Goal: Task Accomplishment & Management: Complete application form

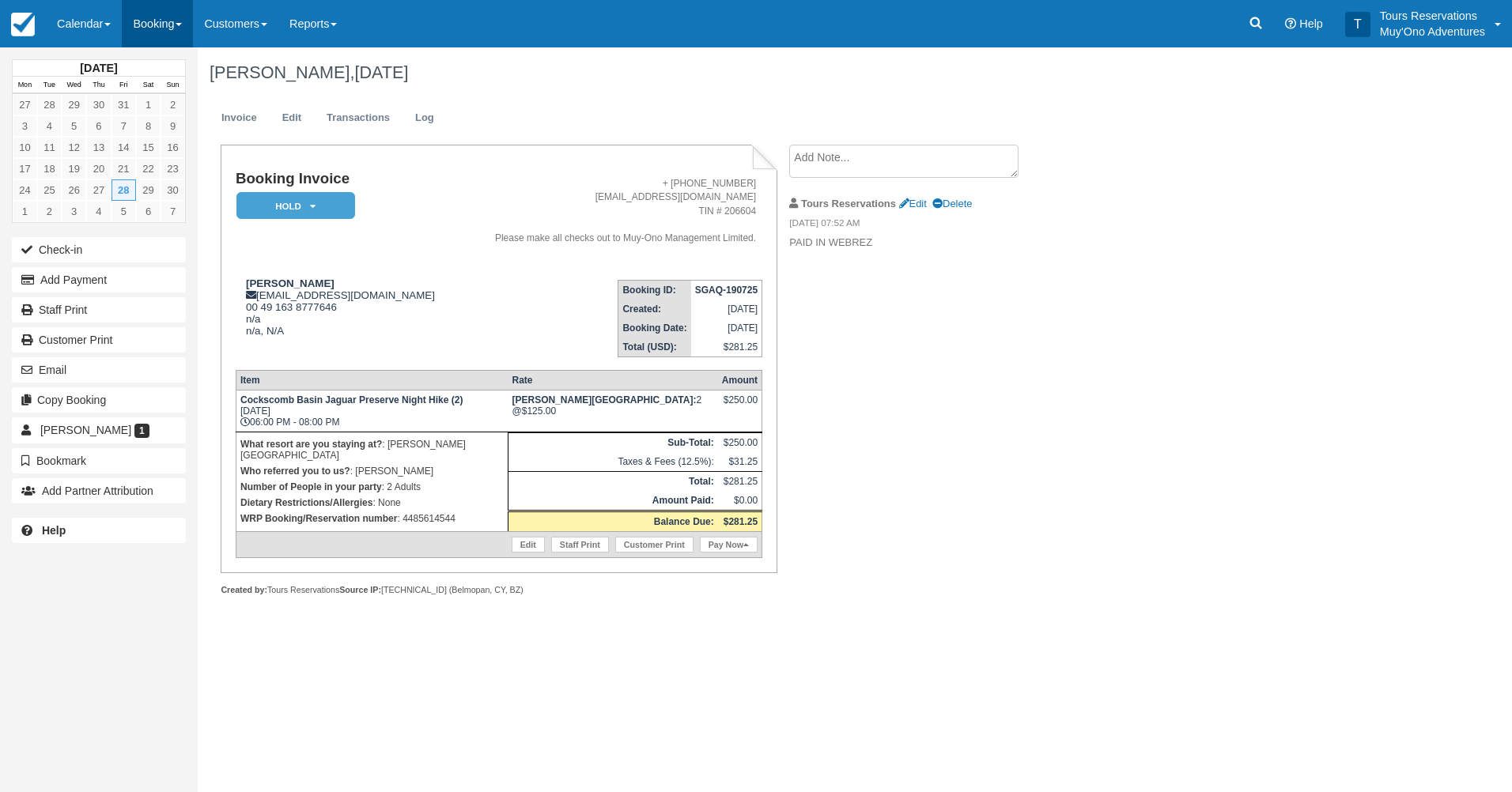
click at [135, 33] on link "Booking" at bounding box center [157, 23] width 71 height 48
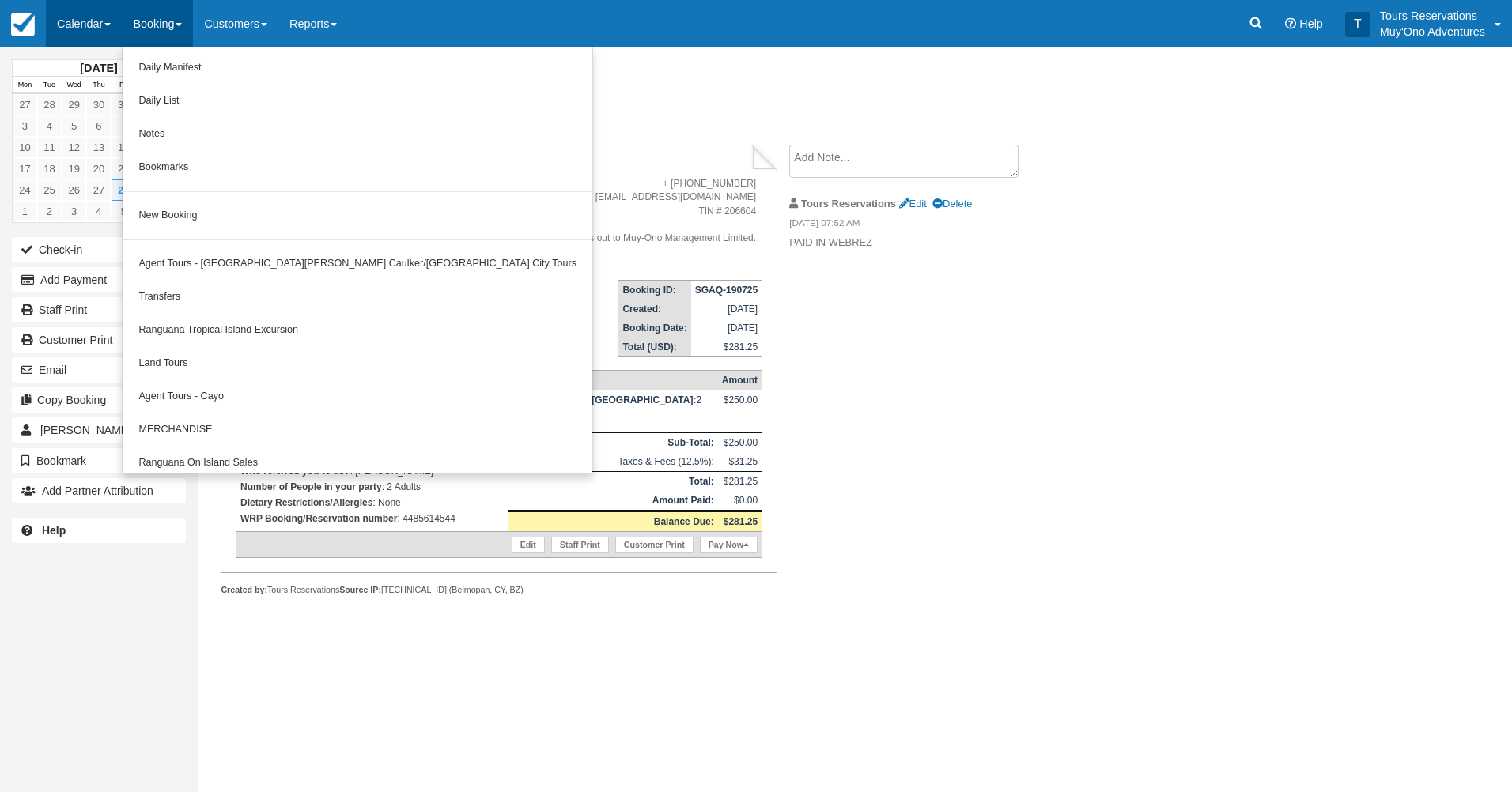
click at [68, 33] on link "Calendar" at bounding box center [83, 23] width 76 height 48
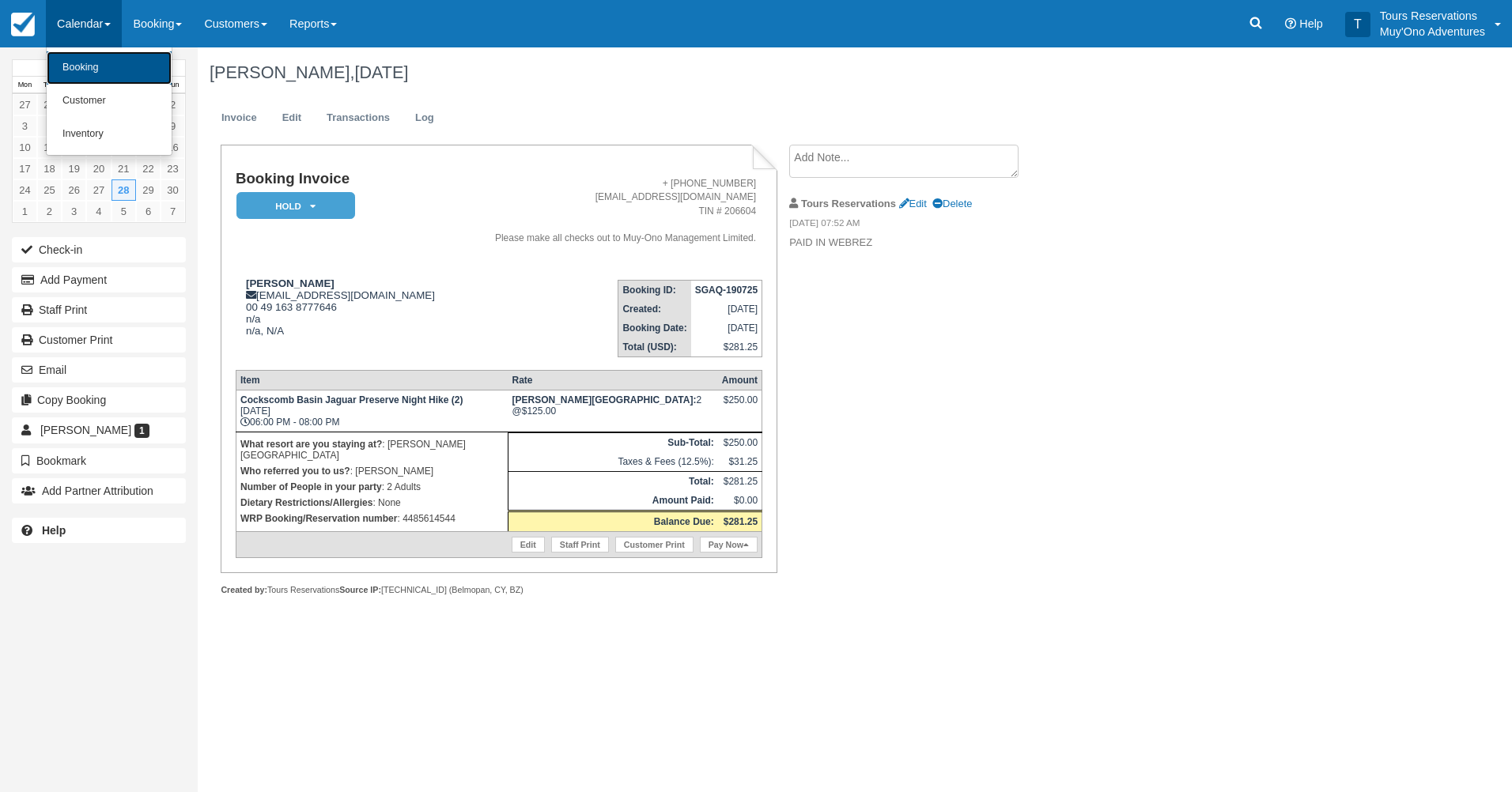
click at [93, 72] on link "Booking" at bounding box center [109, 68] width 125 height 33
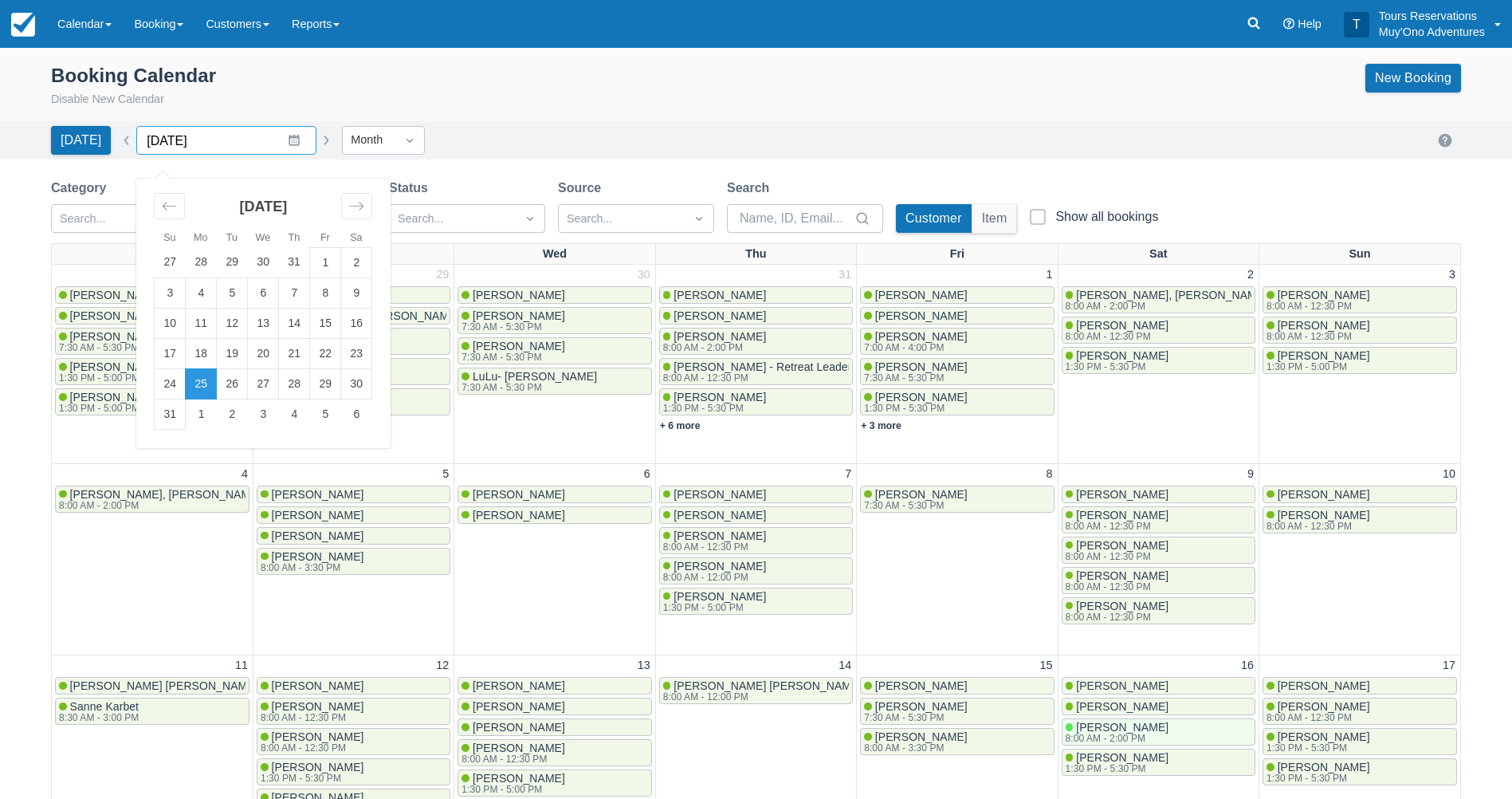
click at [293, 144] on input "[DATE]" at bounding box center [226, 140] width 180 height 29
click at [373, 205] on div "August 2025 27 28 29 30 31 1 2 3 4 5 6 7 8 9 10 11 12 13 14 15 16 17 18 19 20 2…" at bounding box center [263, 304] width 239 height 251
click at [363, 204] on div "Move forward to switch to the next month." at bounding box center [357, 205] width 31 height 26
click at [361, 204] on div "Move forward to switch to the next month." at bounding box center [357, 205] width 31 height 26
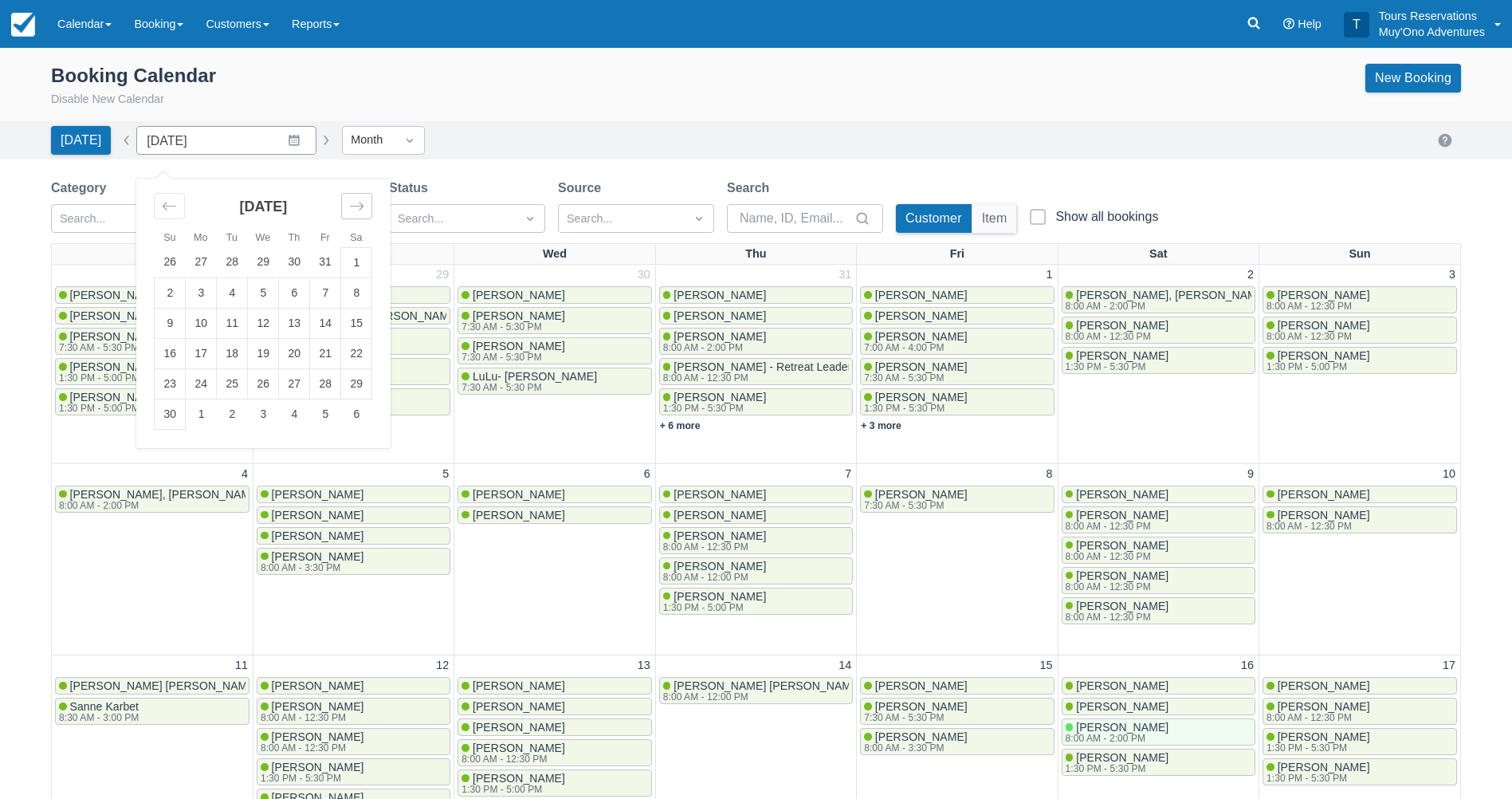
click at [361, 204] on div "Move forward to switch to the next month." at bounding box center [357, 205] width 31 height 26
click at [186, 255] on td "1" at bounding box center [201, 262] width 31 height 30
type input "December 2025"
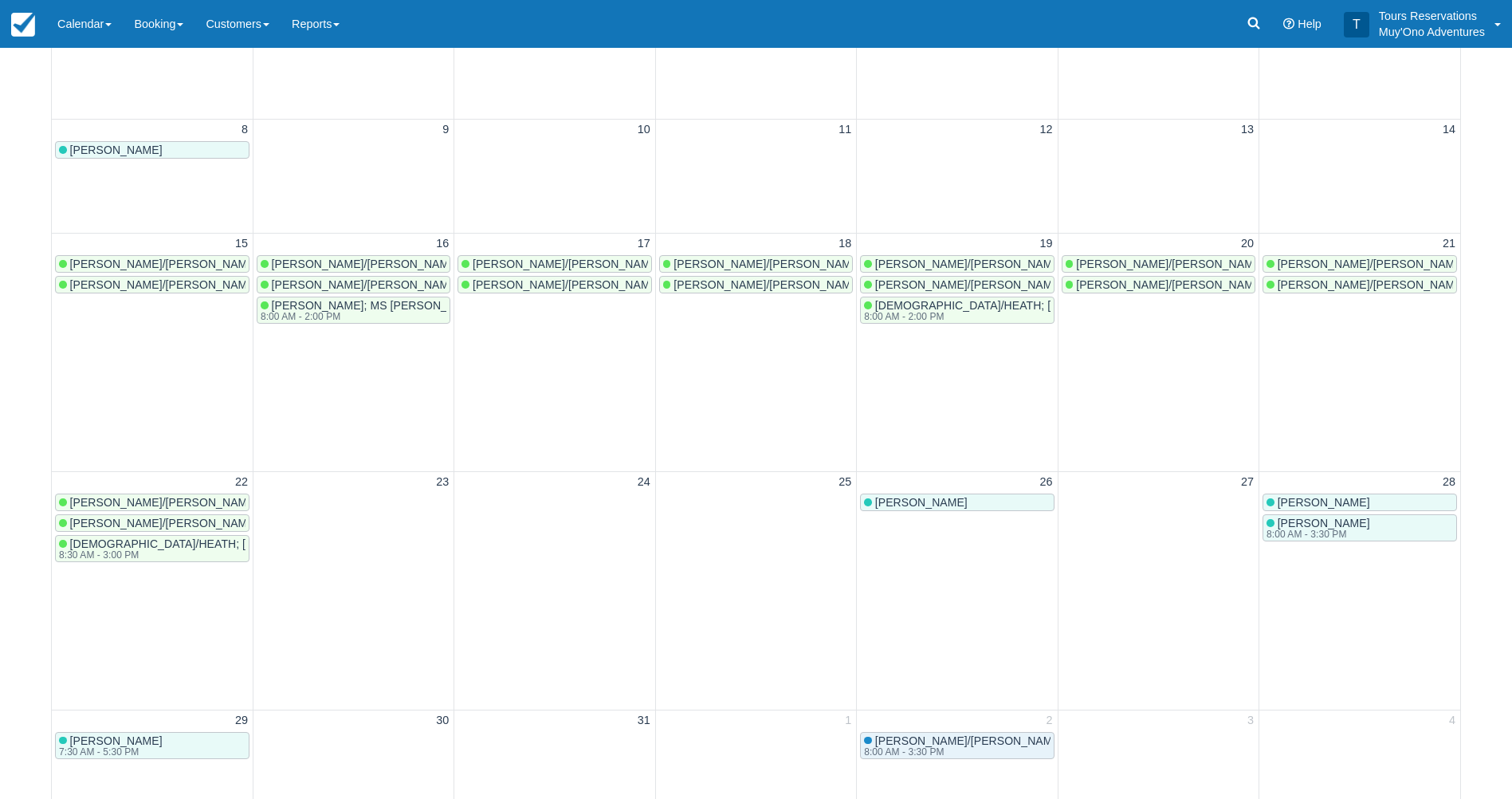
scroll to position [399, 0]
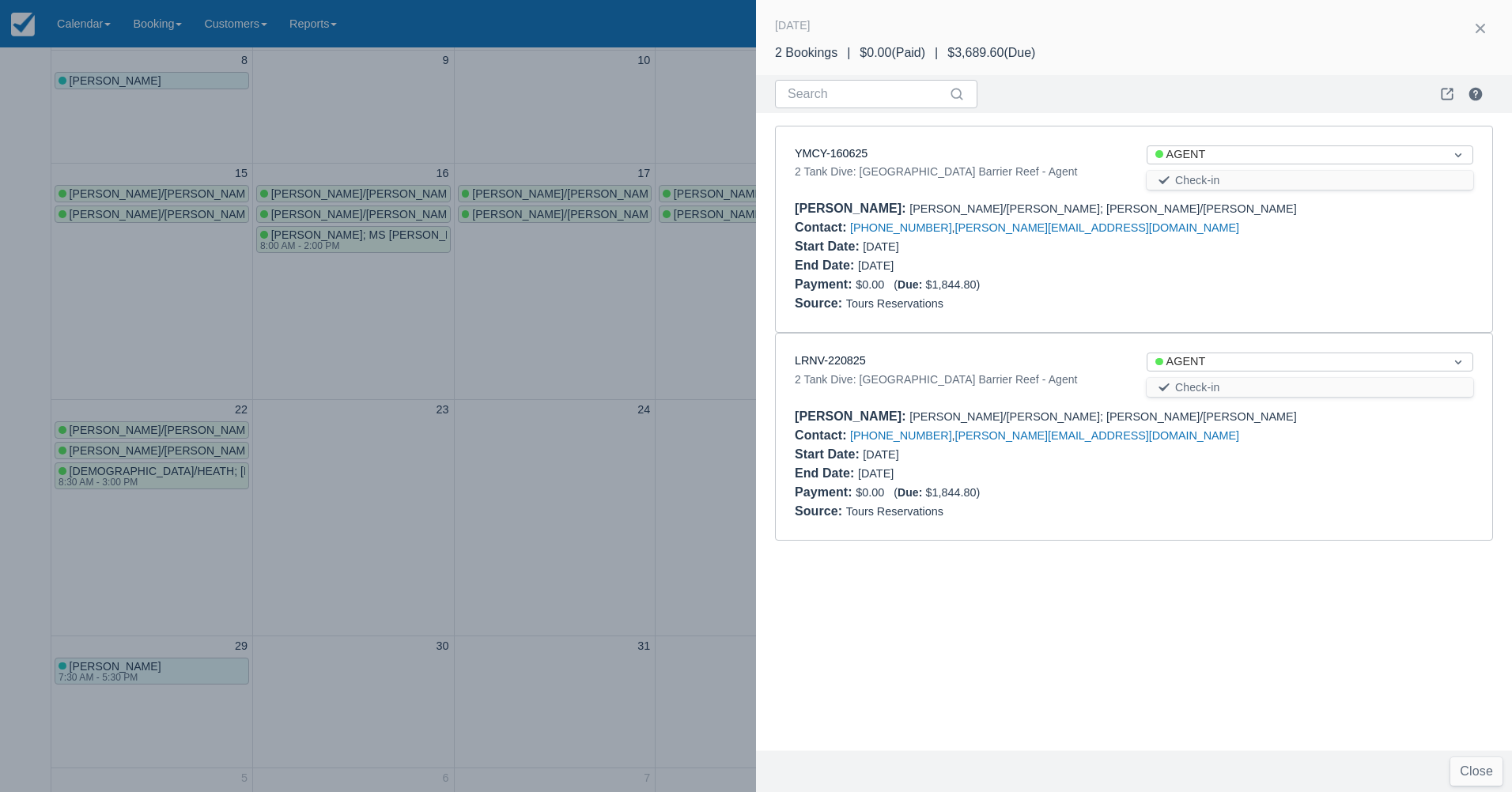
click at [522, 312] on div at bounding box center [756, 396] width 1512 height 792
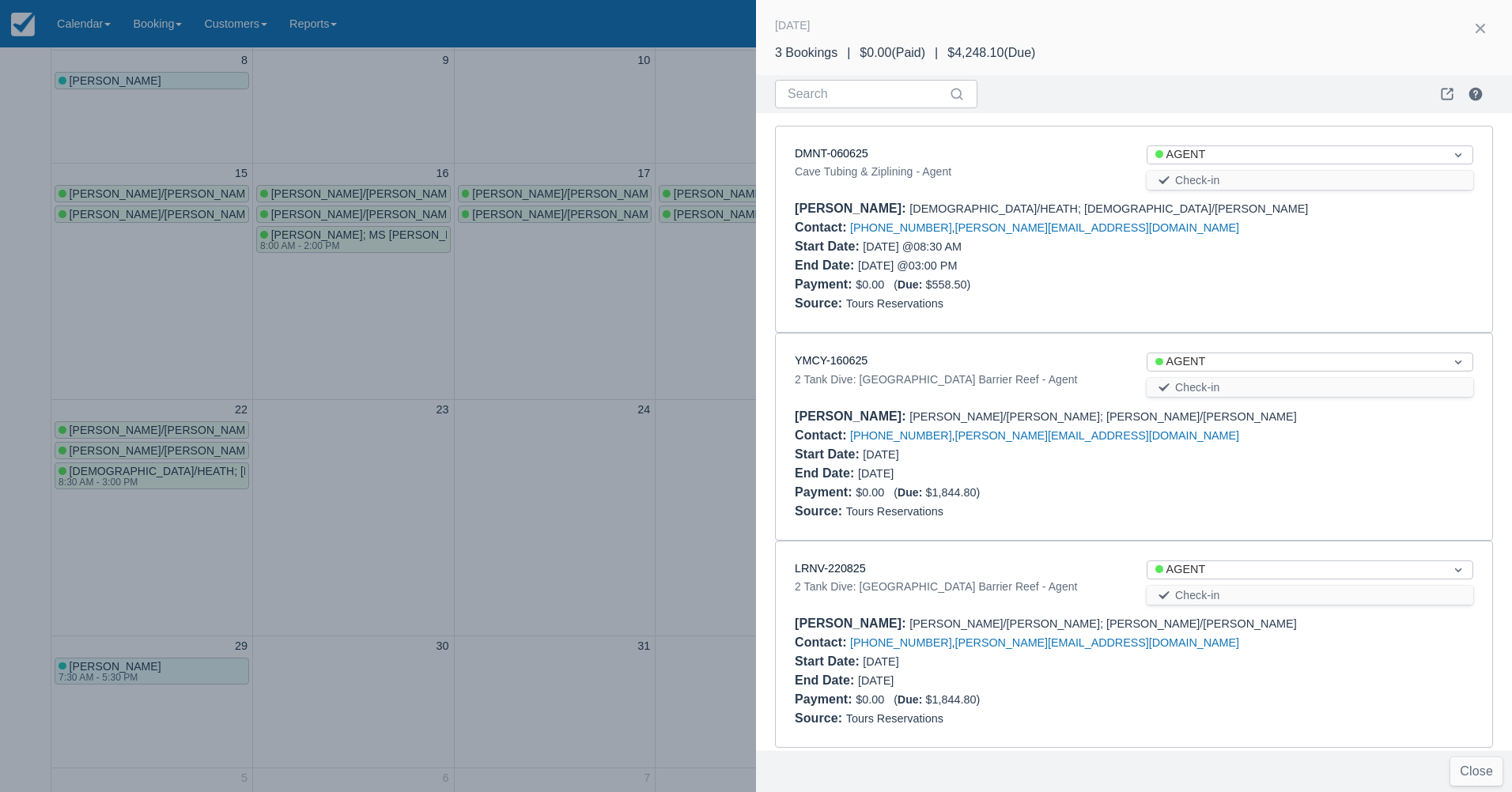
click at [297, 449] on div at bounding box center [756, 396] width 1512 height 792
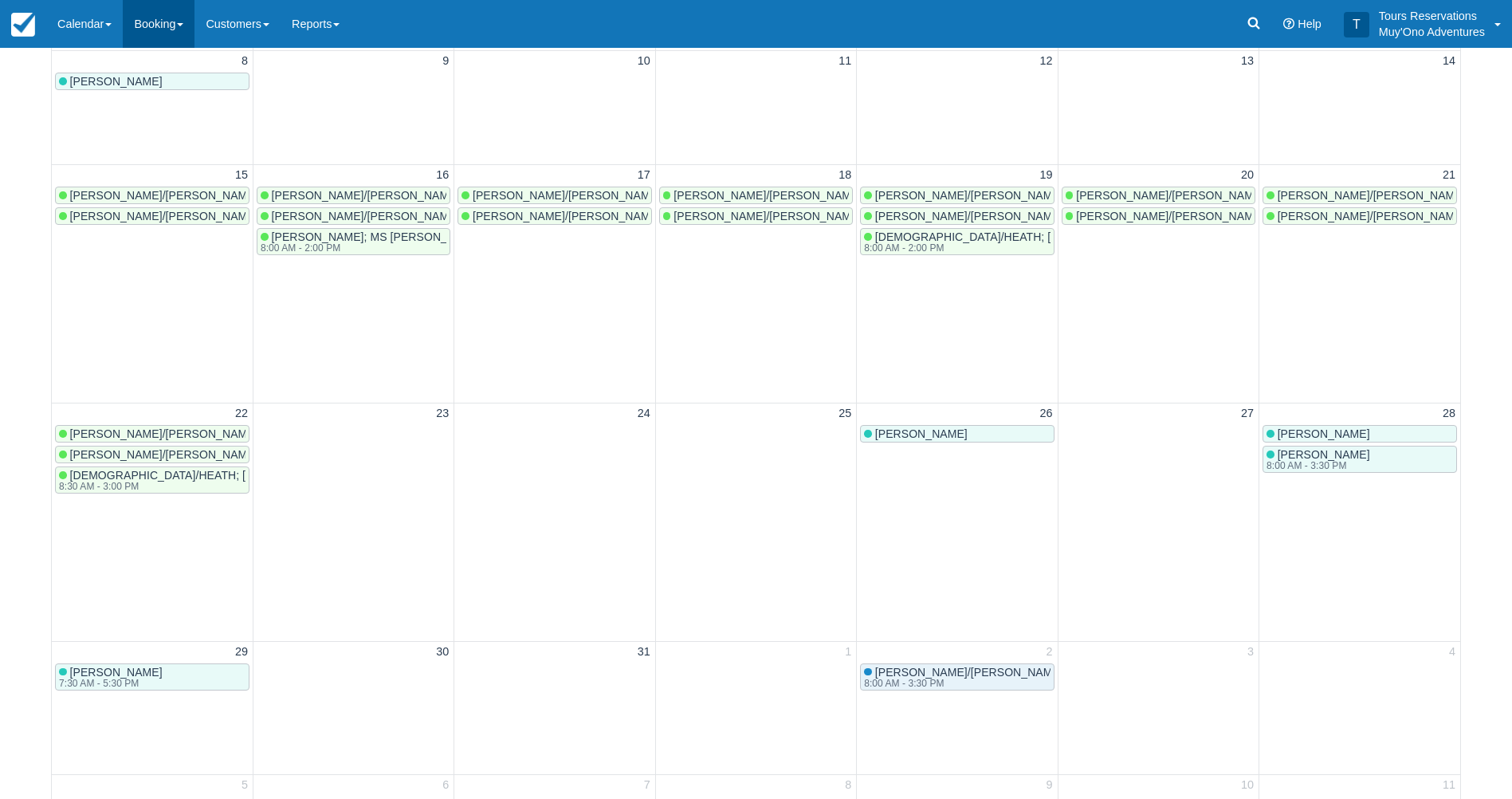
click at [180, 19] on link "Booking" at bounding box center [158, 24] width 71 height 48
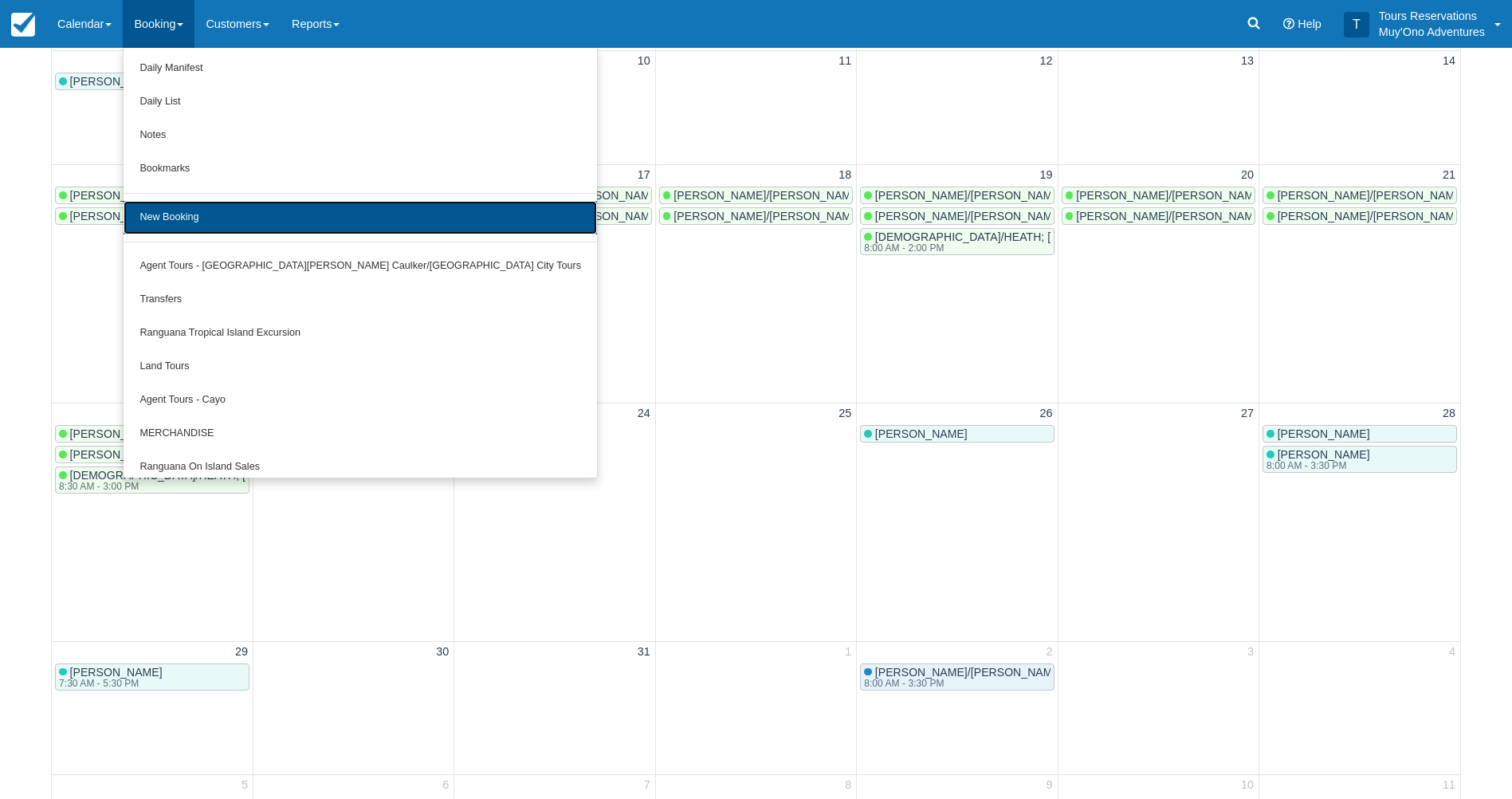
click at [234, 216] on link "New Booking" at bounding box center [360, 218] width 473 height 34
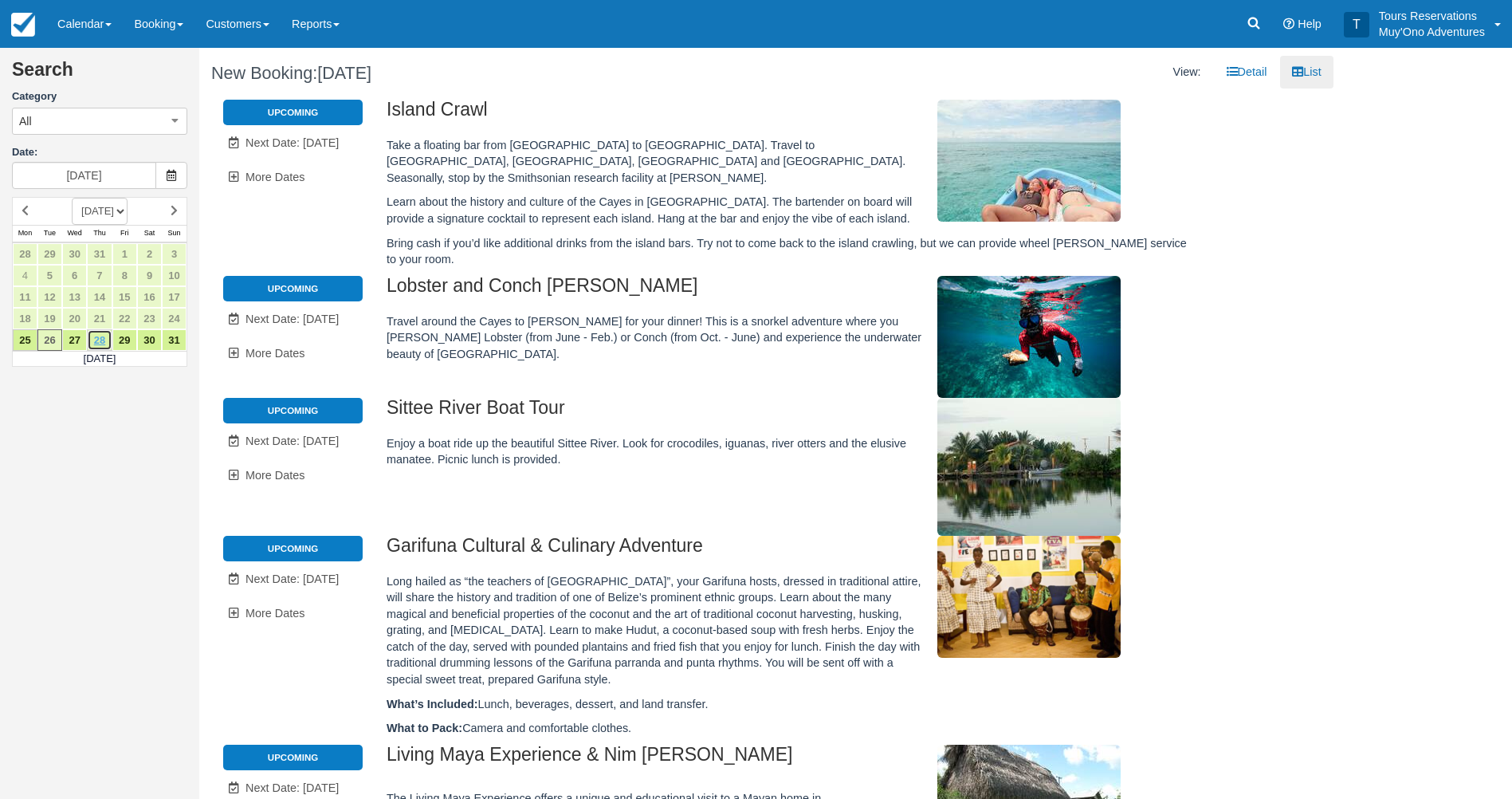
click at [102, 340] on link "28" at bounding box center [98, 341] width 24 height 22
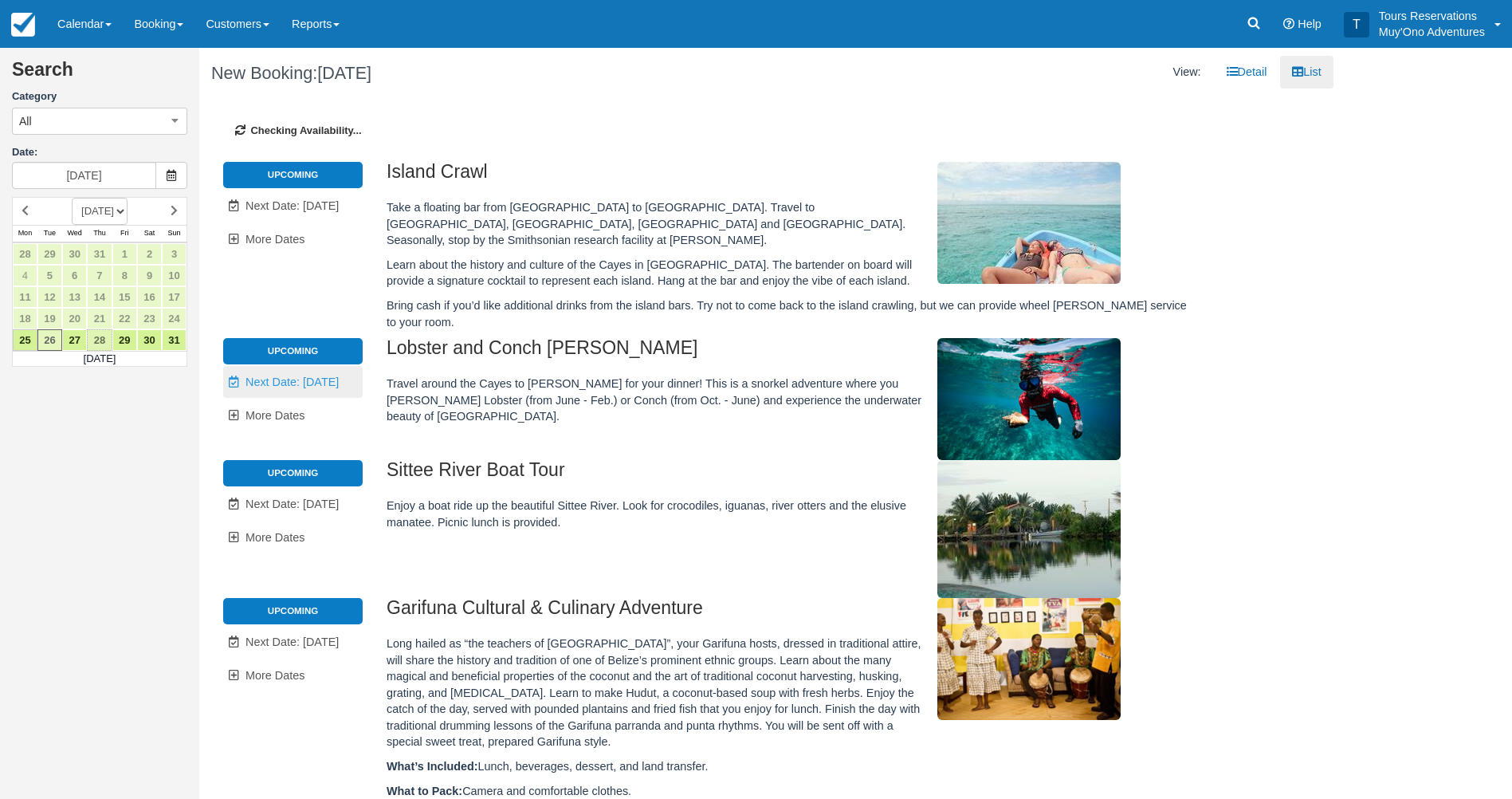
type input "08/28/25"
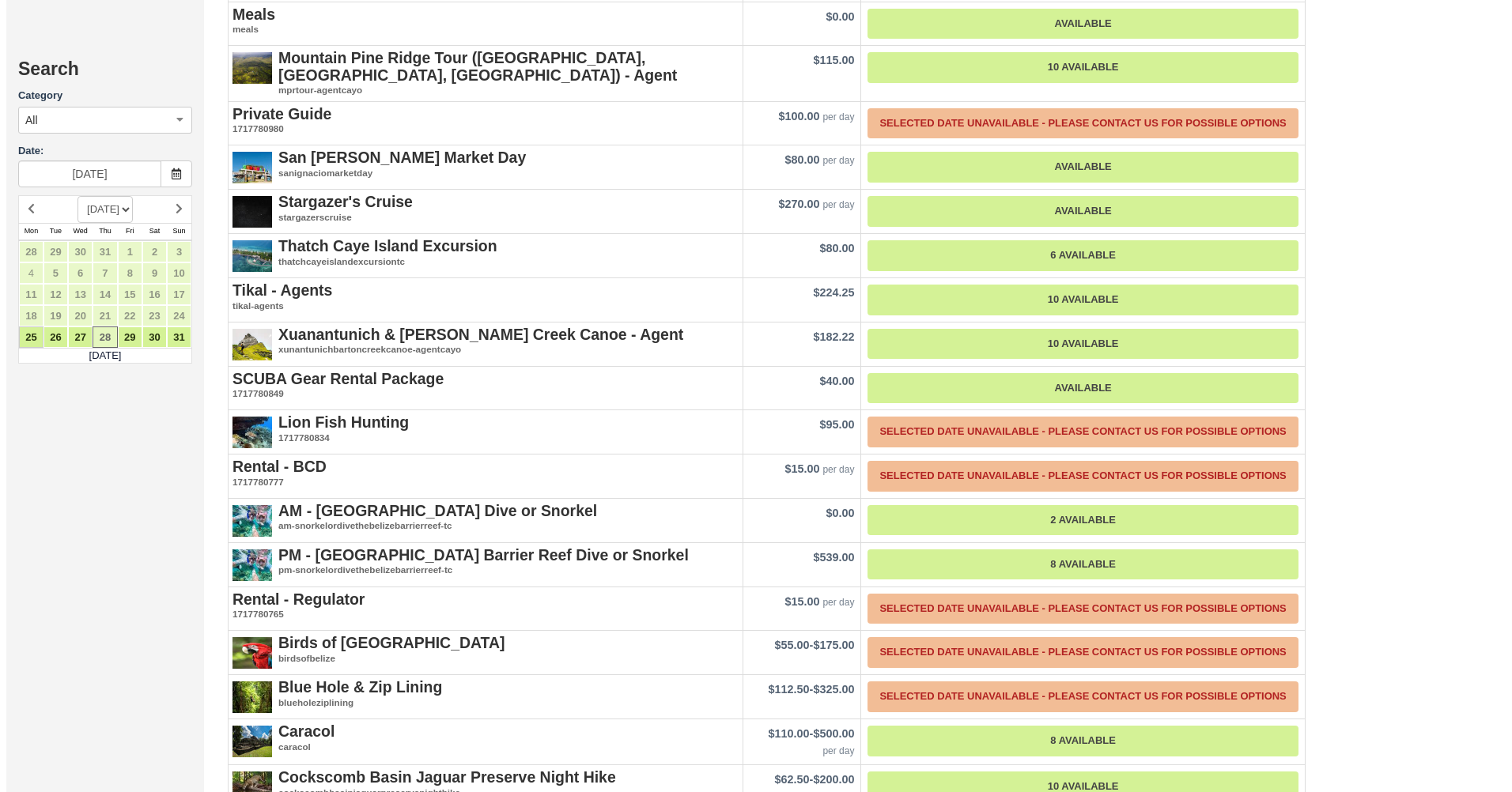
scroll to position [1976, 0]
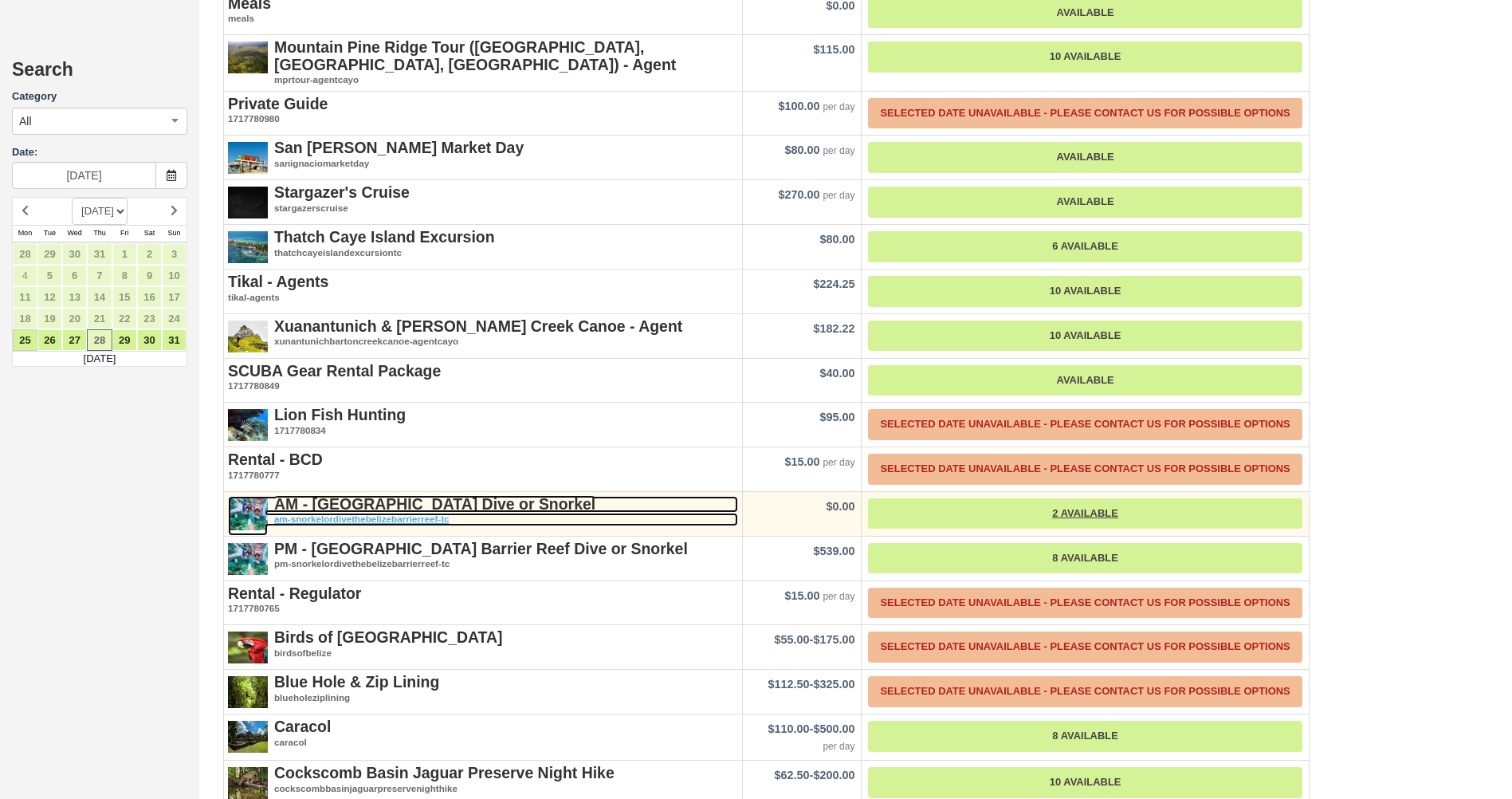
click at [380, 495] on strong "AM - [GEOGRAPHIC_DATA] Dive or Snorkel" at bounding box center [435, 504] width 321 height 18
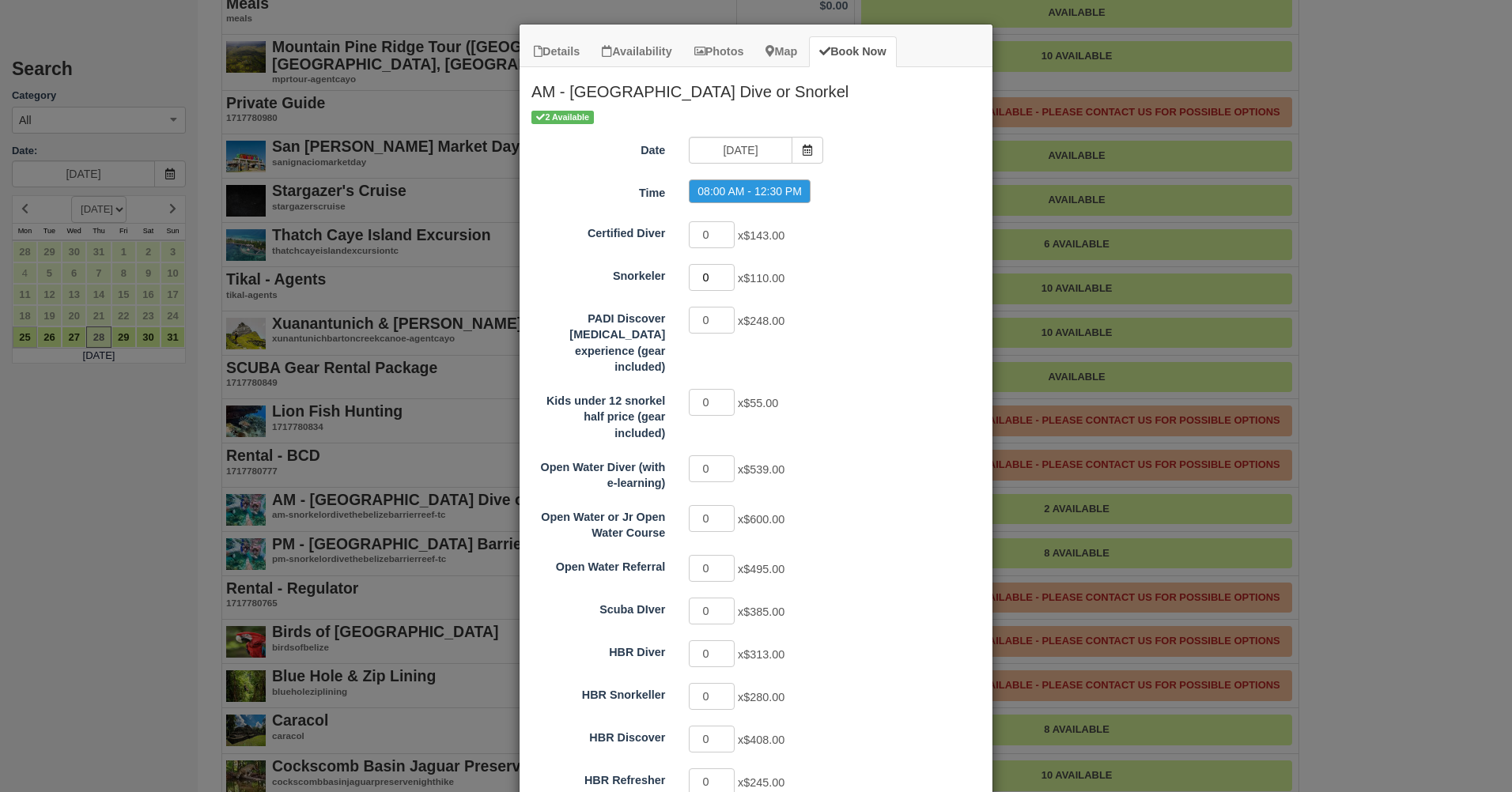
type input "1"
click at [722, 272] on input "1" at bounding box center [711, 278] width 46 height 27
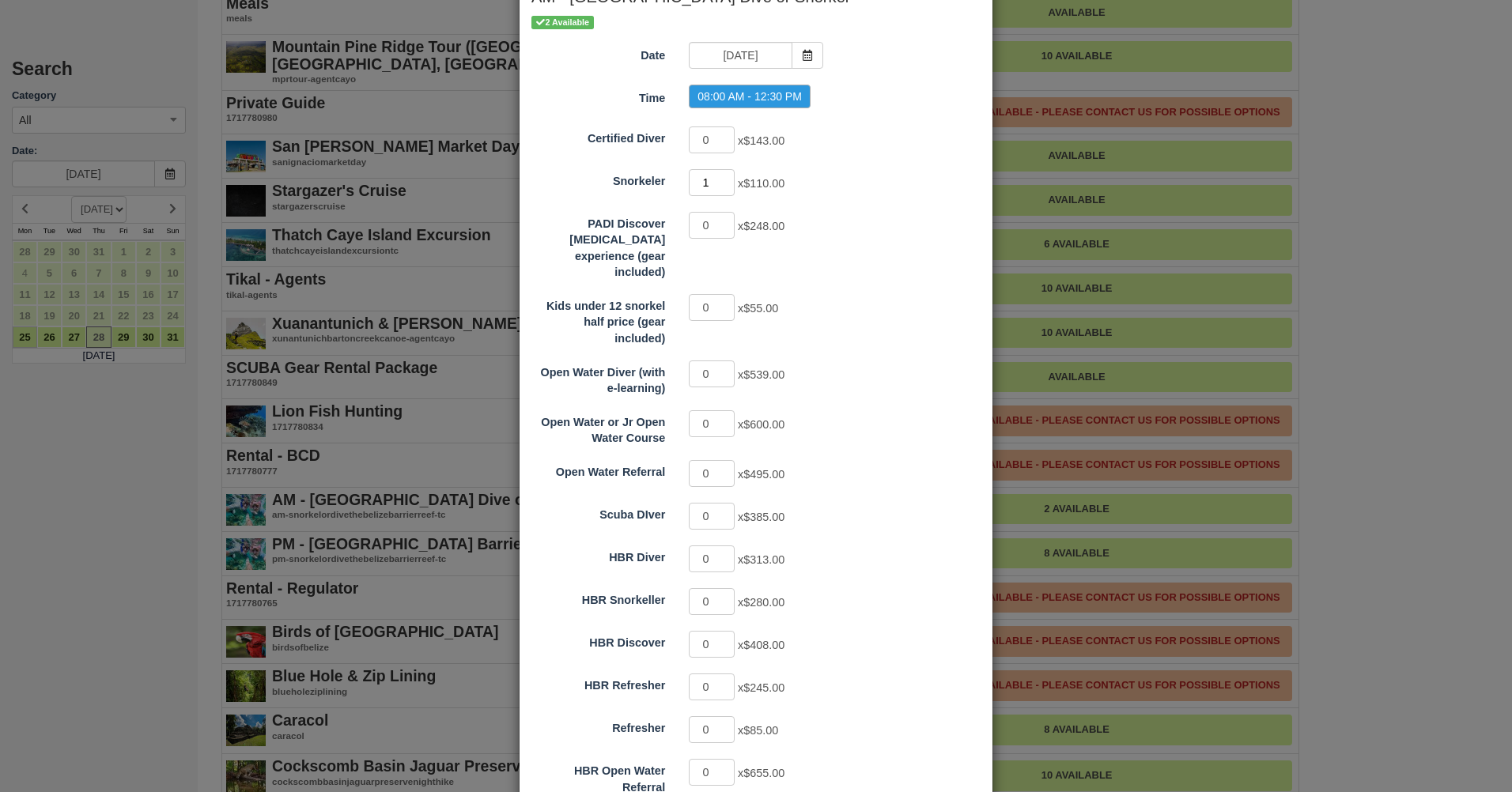
scroll to position [205, 0]
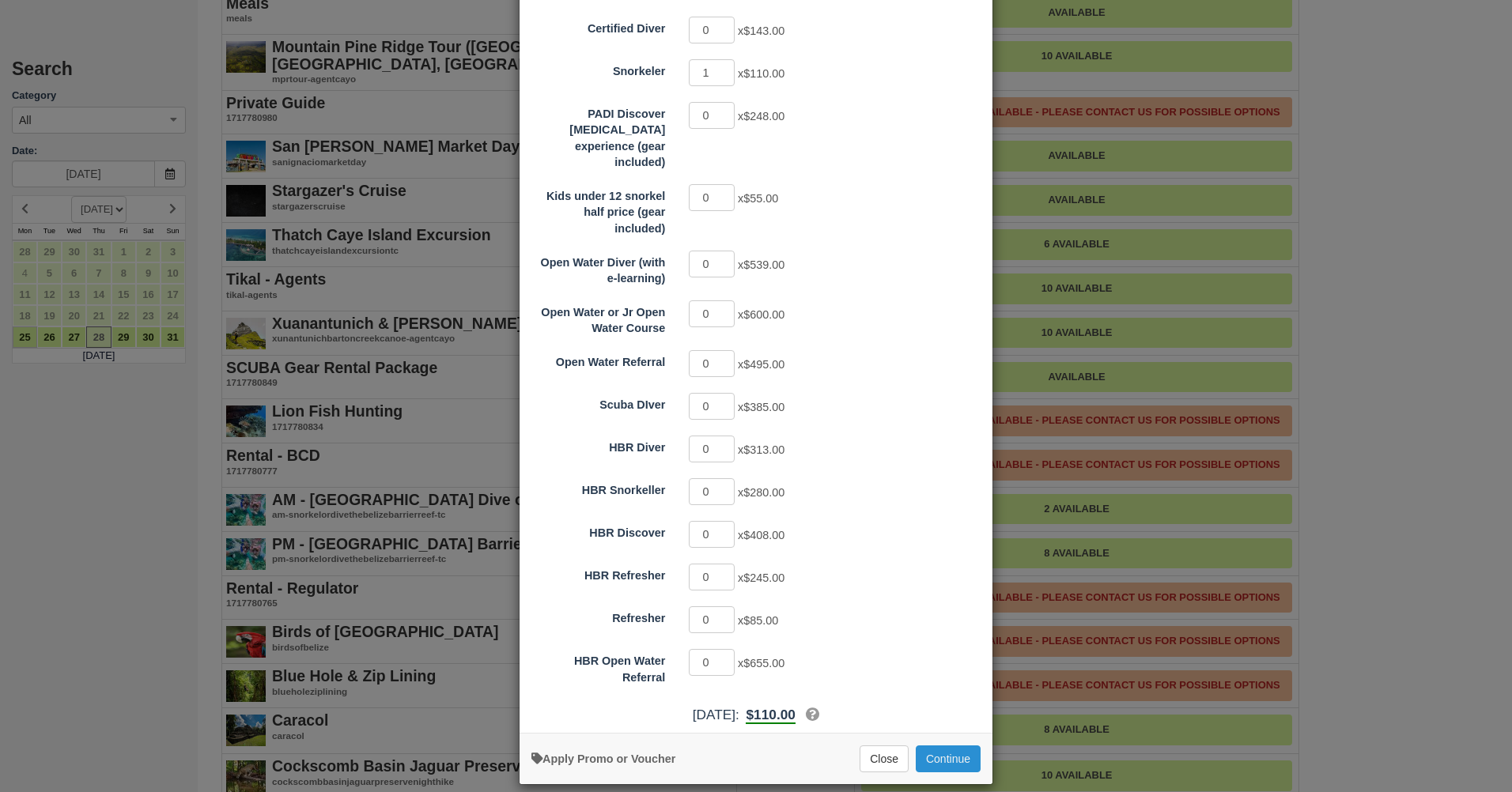
click at [937, 745] on button "Continue" at bounding box center [948, 759] width 65 height 27
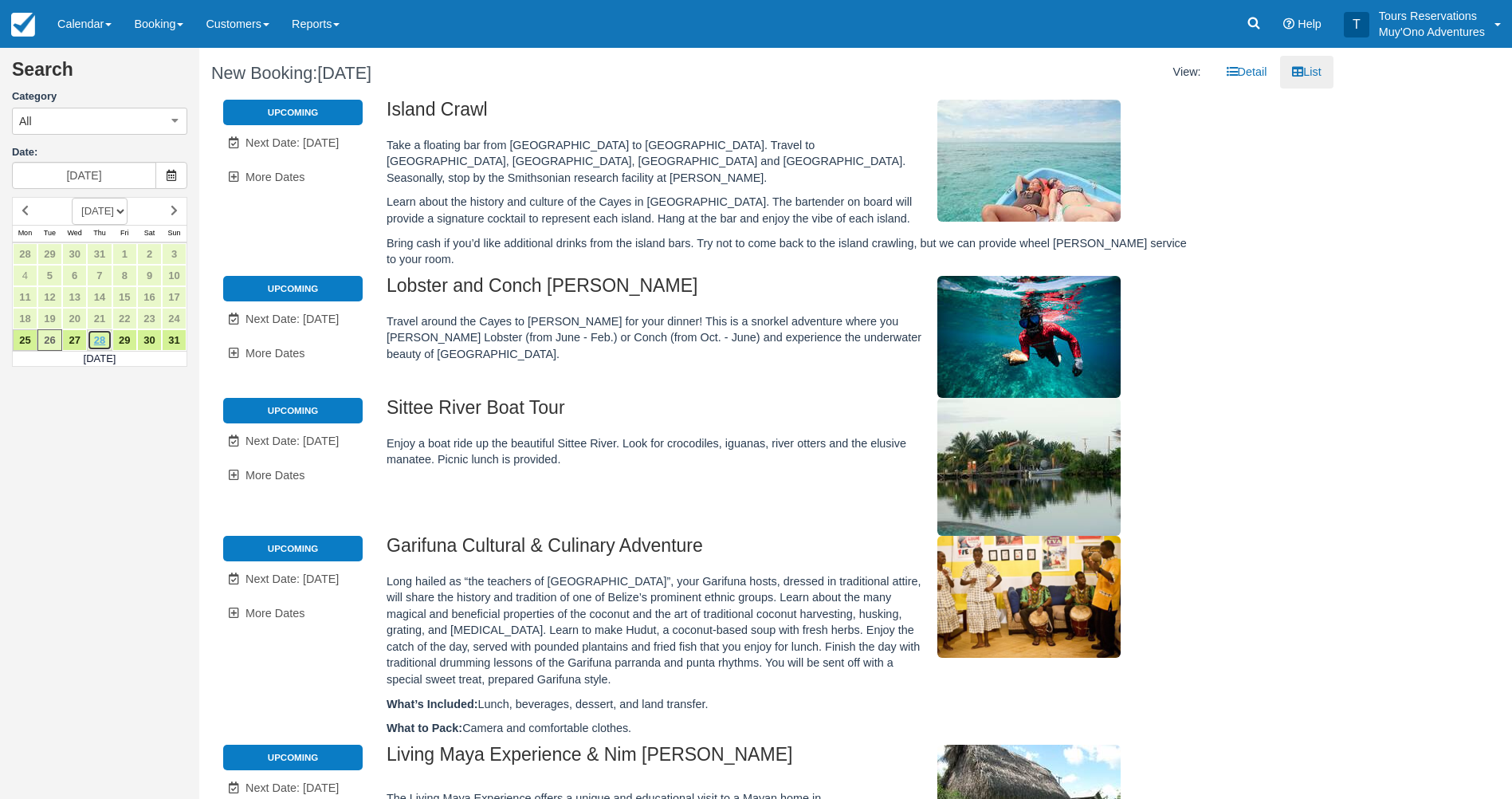
click at [103, 332] on link "28" at bounding box center [98, 341] width 24 height 22
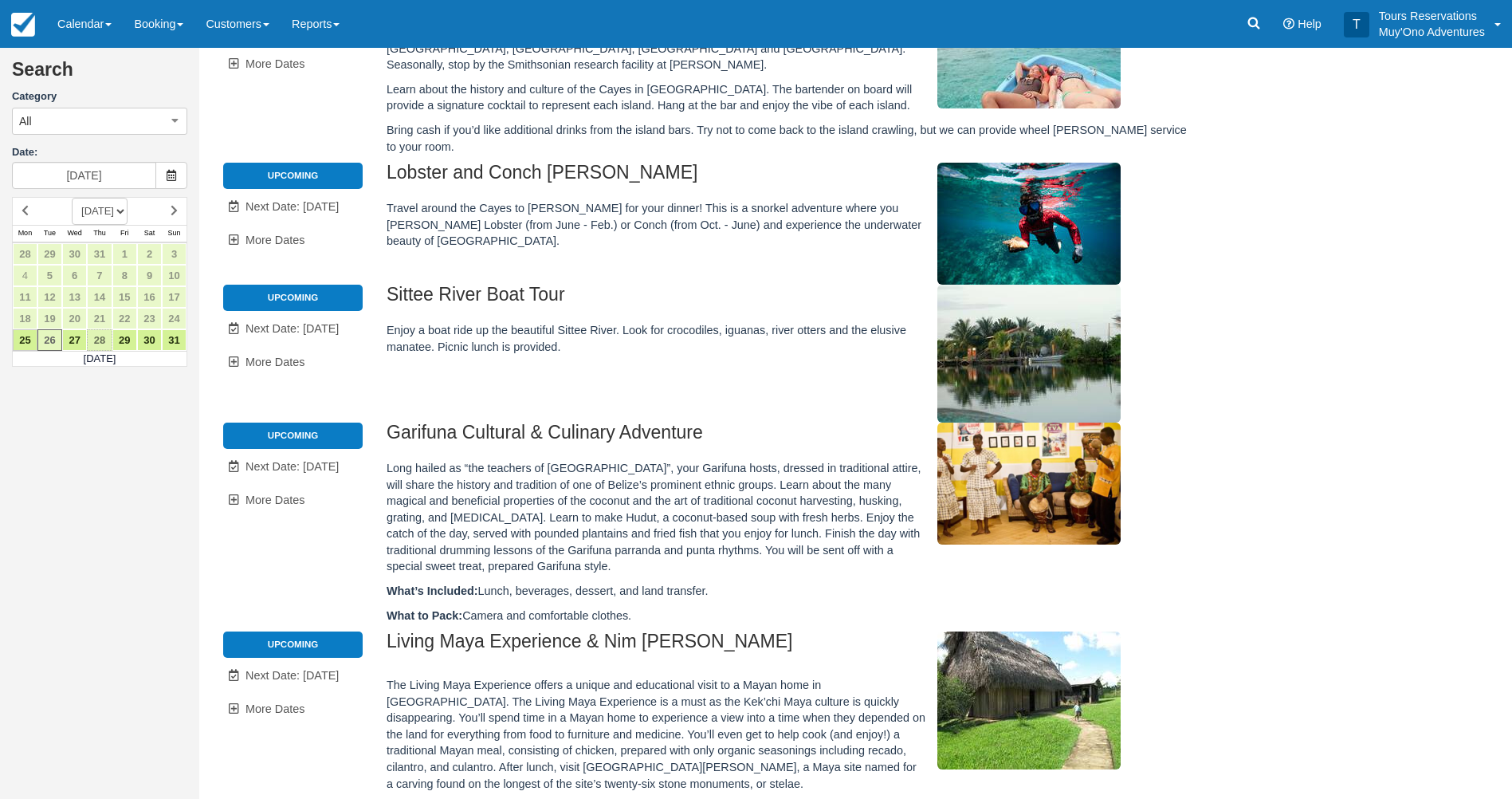
type input "08/28/25"
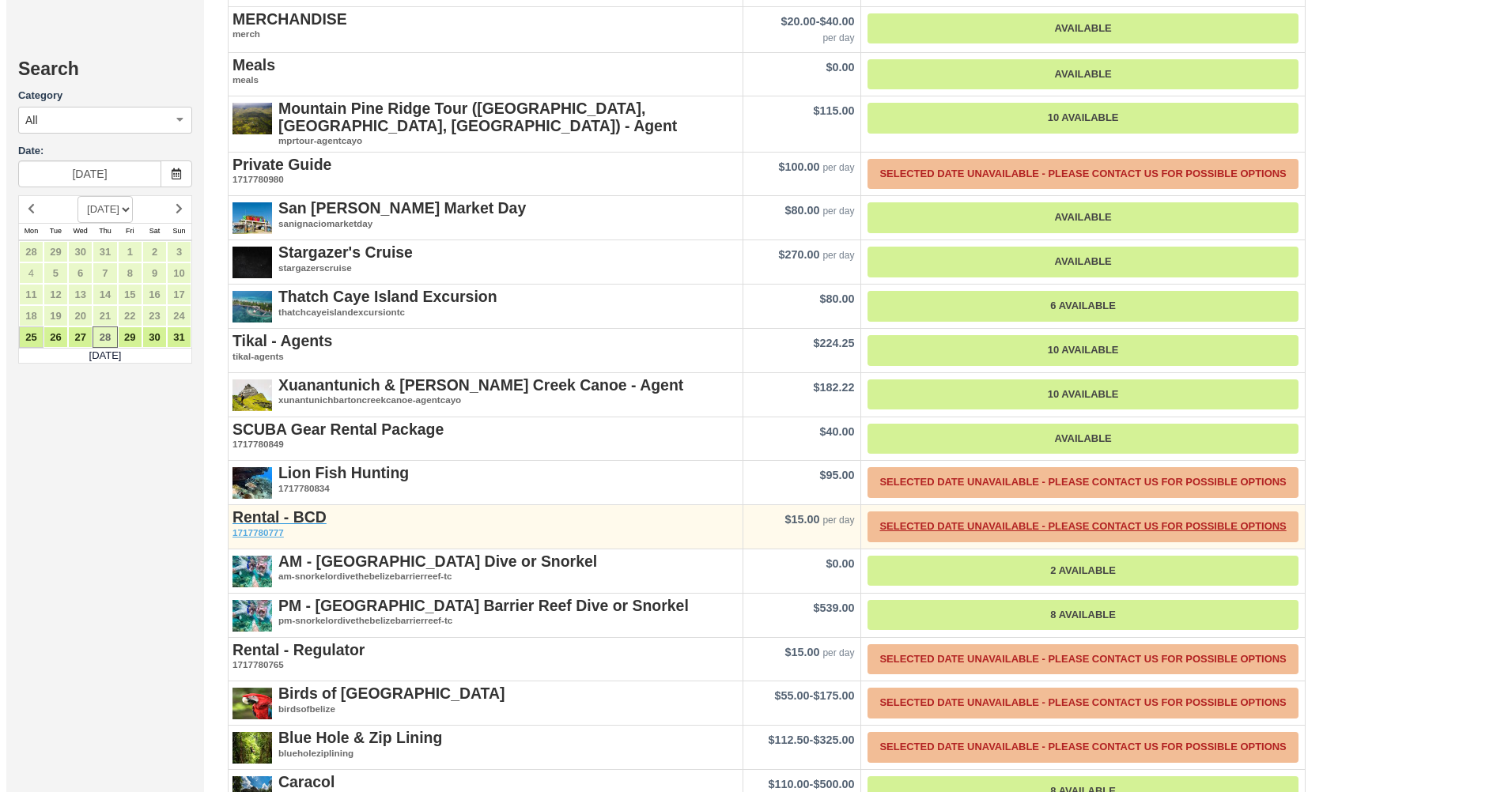
scroll to position [2073, 0]
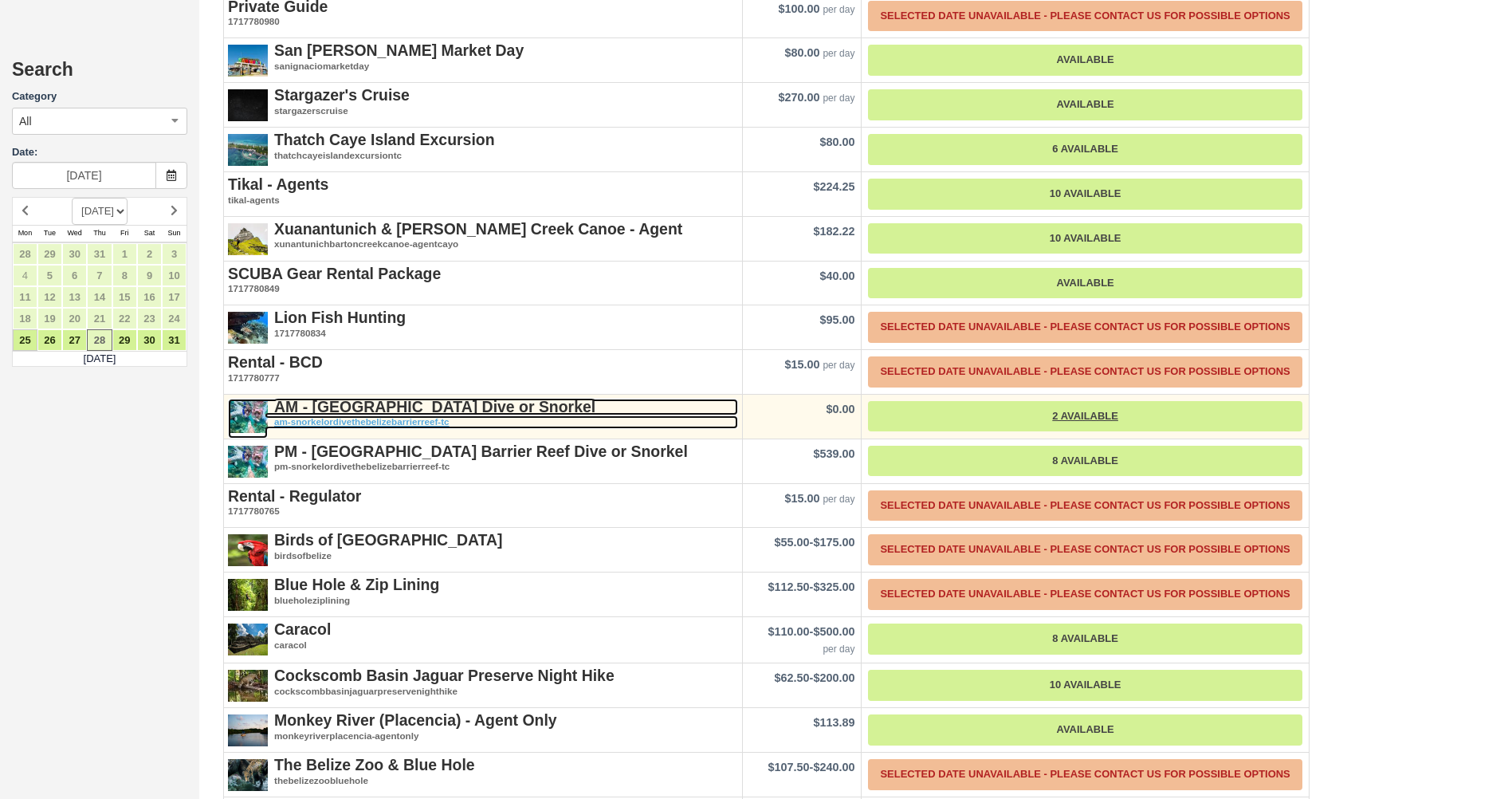
click at [445, 398] on strong "AM - [GEOGRAPHIC_DATA] Dive or Snorkel" at bounding box center [435, 406] width 321 height 18
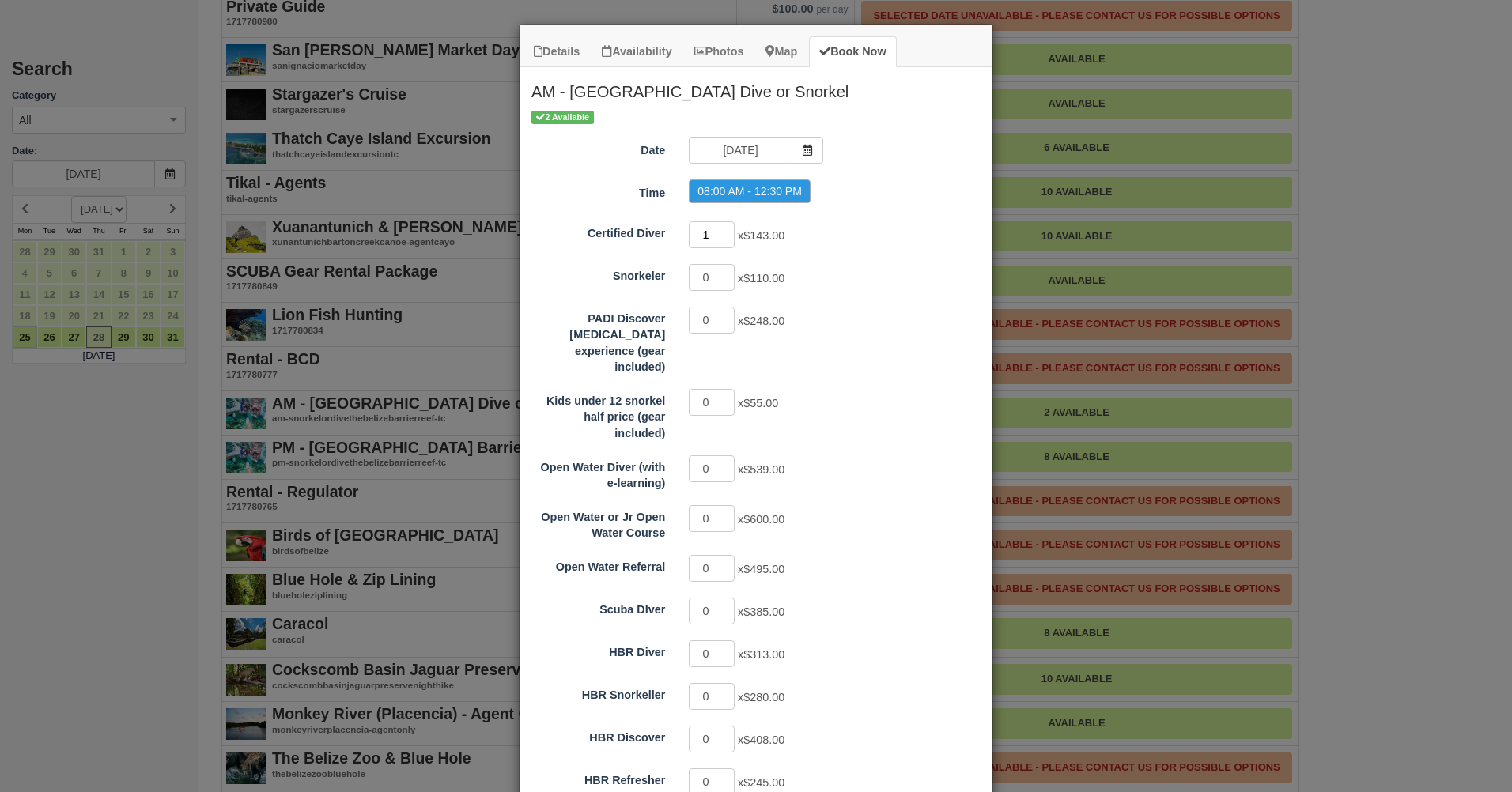
type input "1"
click at [720, 228] on input "1" at bounding box center [711, 234] width 46 height 27
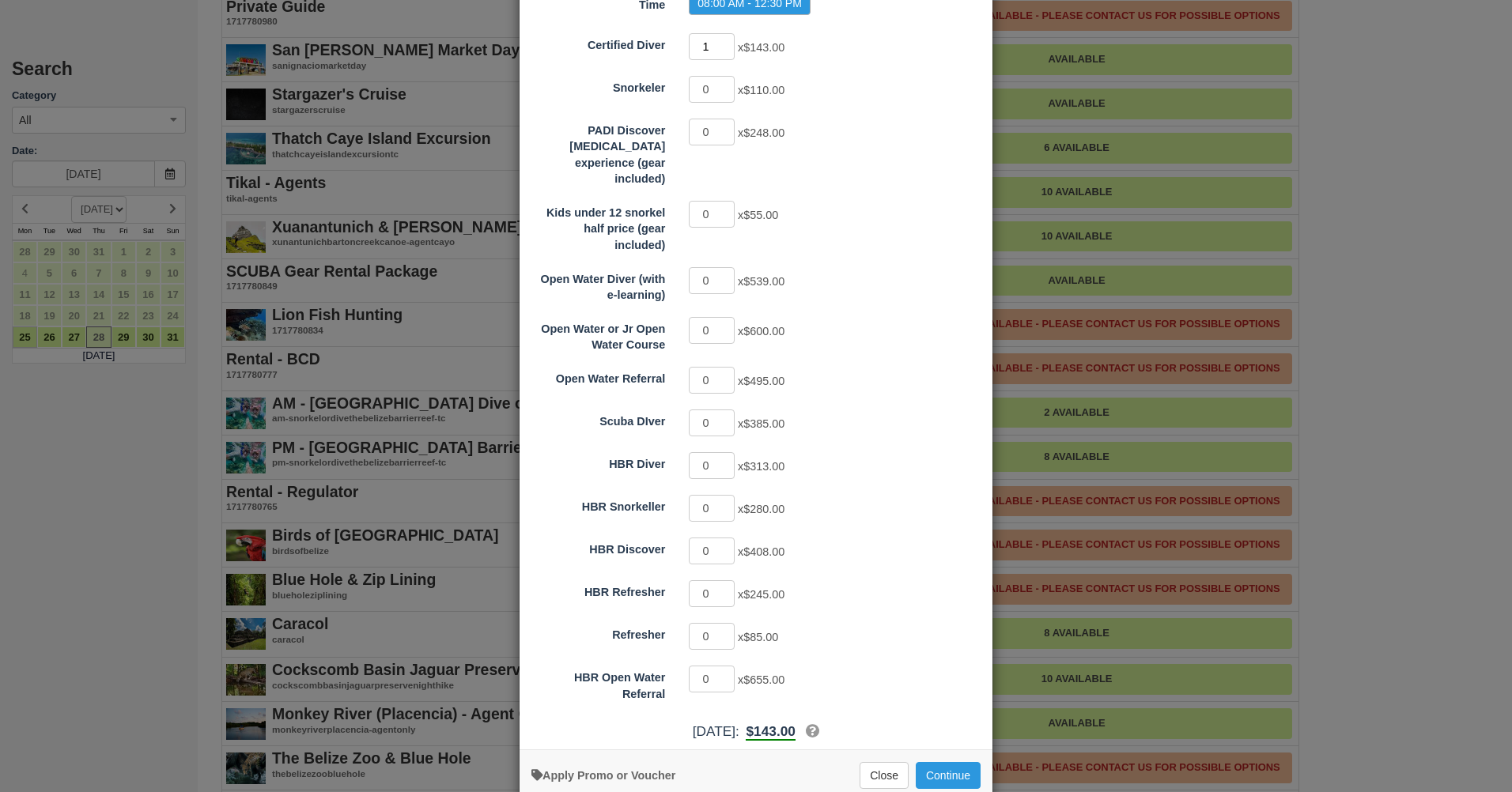
scroll to position [205, 0]
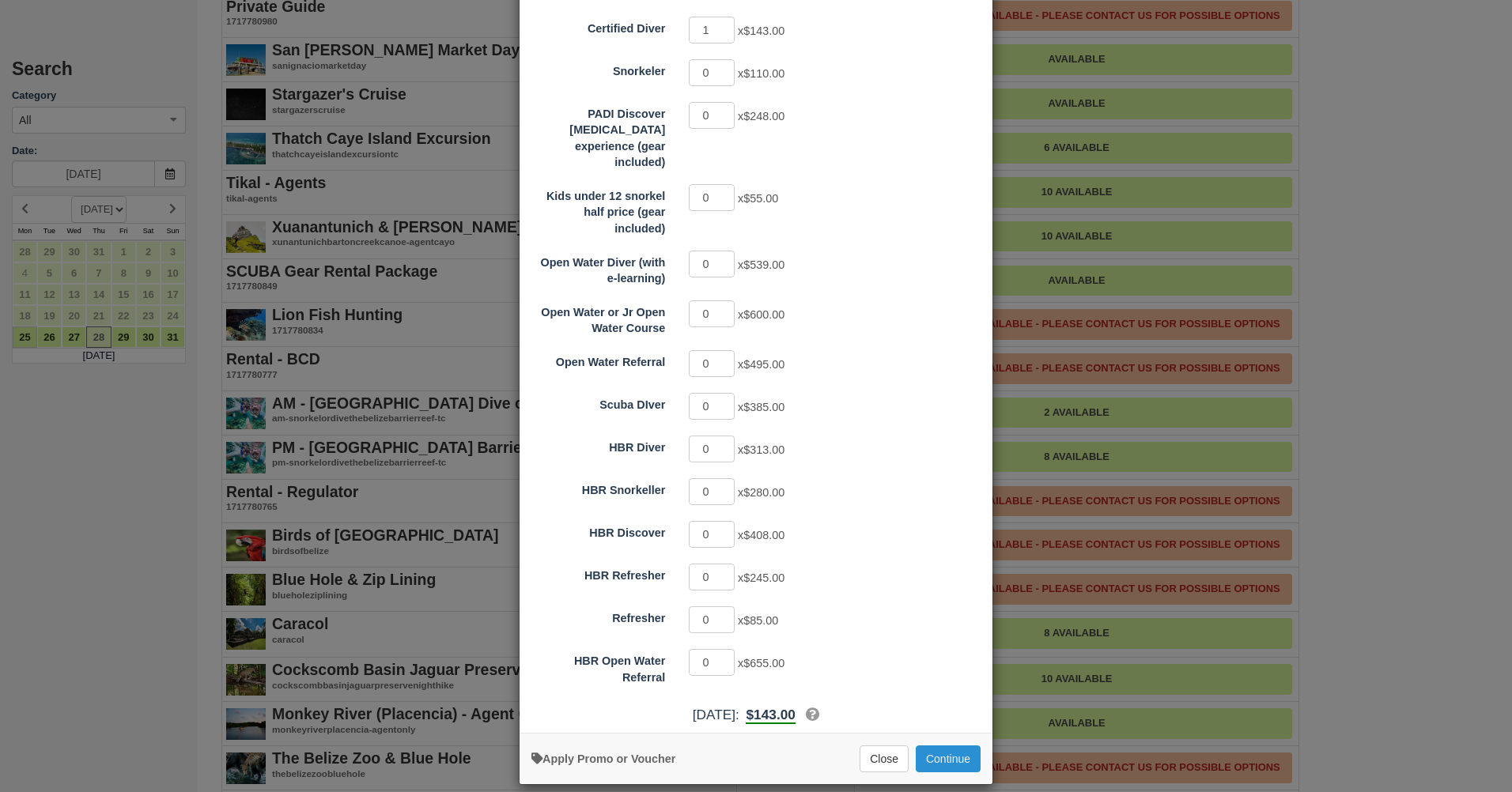
click at [951, 745] on button "Continue" at bounding box center [948, 759] width 65 height 27
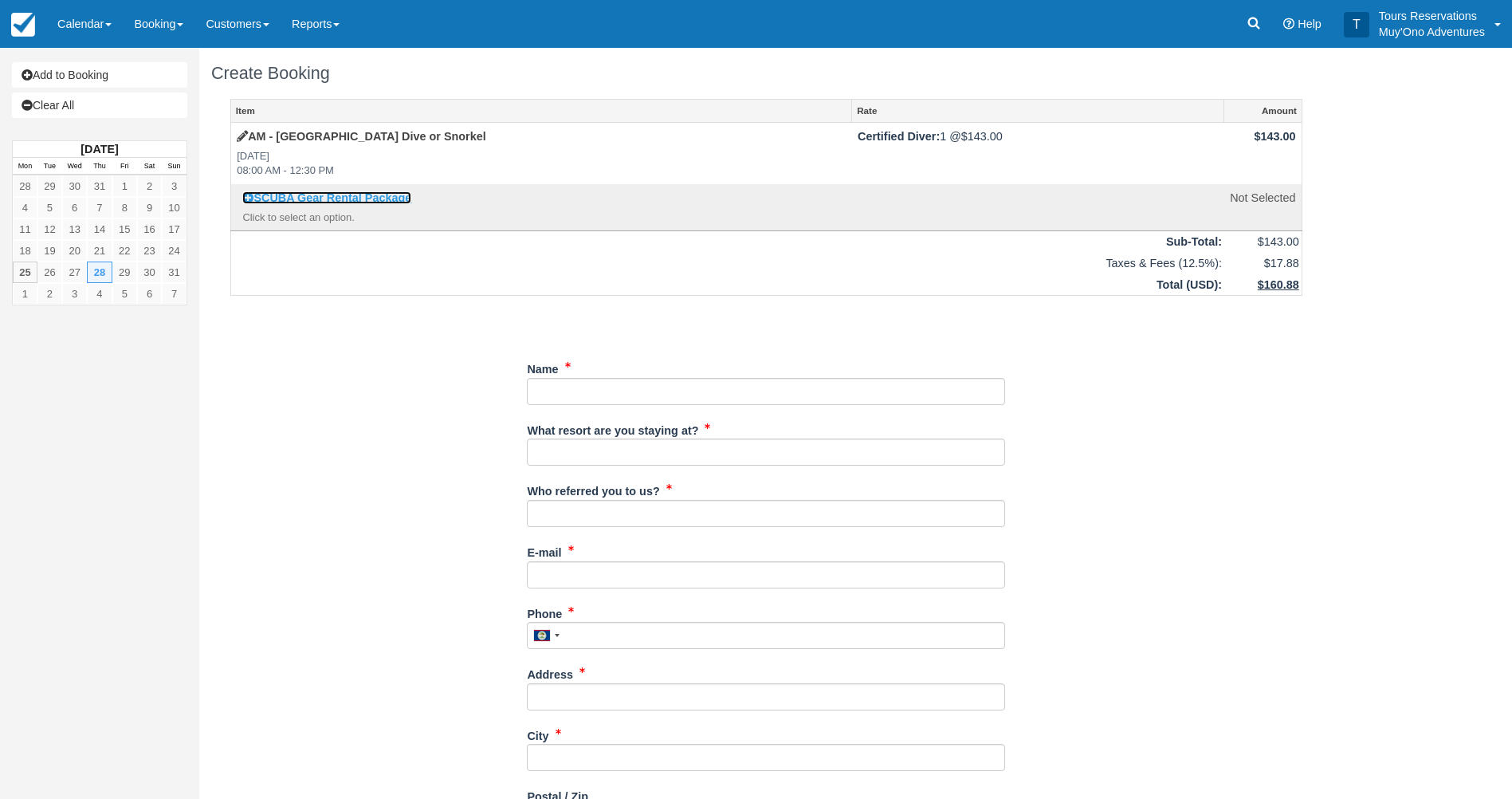
click at [277, 198] on link "SCUBA Gear Rental Package" at bounding box center [326, 198] width 169 height 13
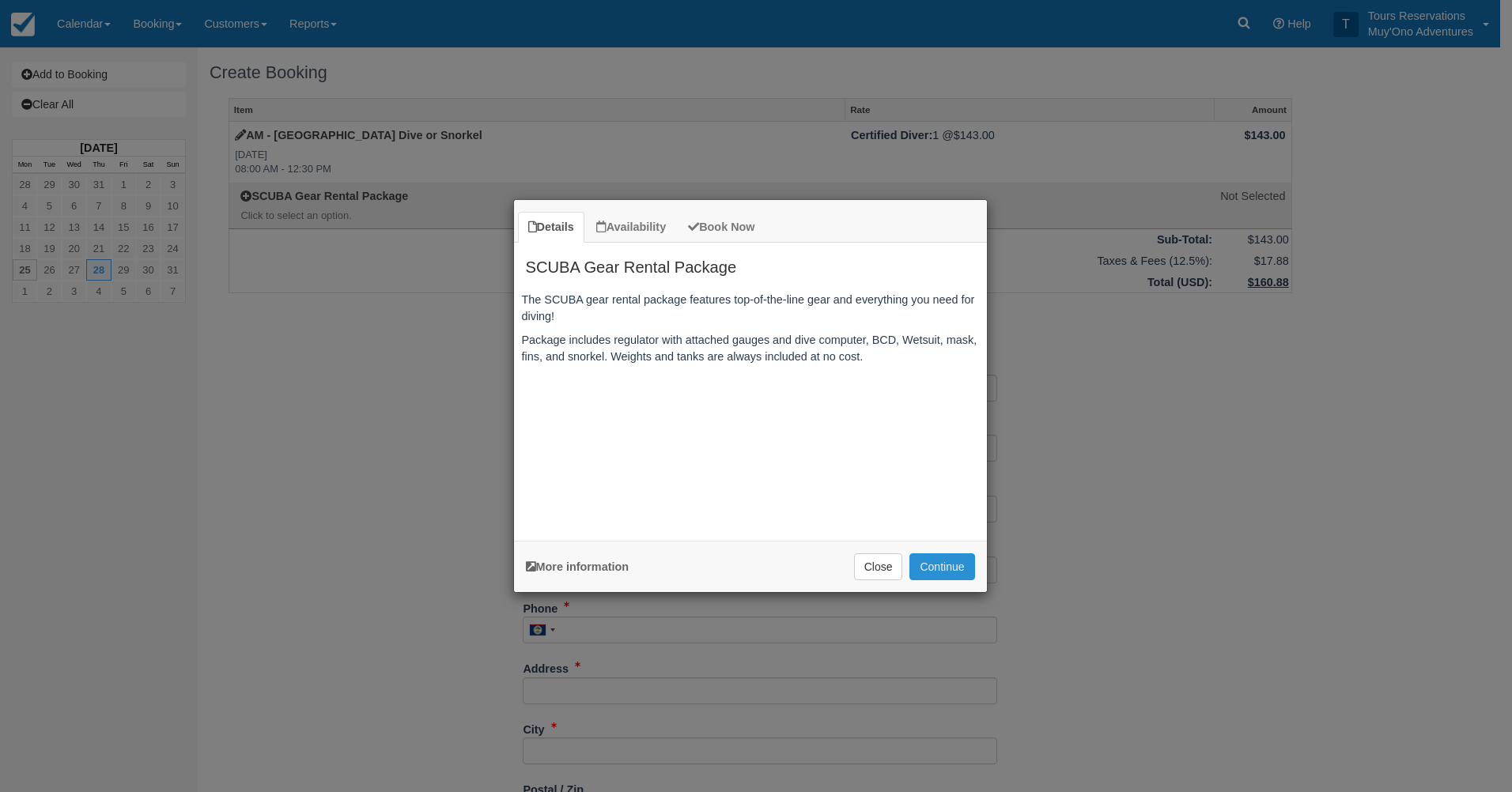
click at [945, 572] on button "Continue" at bounding box center [942, 567] width 65 height 27
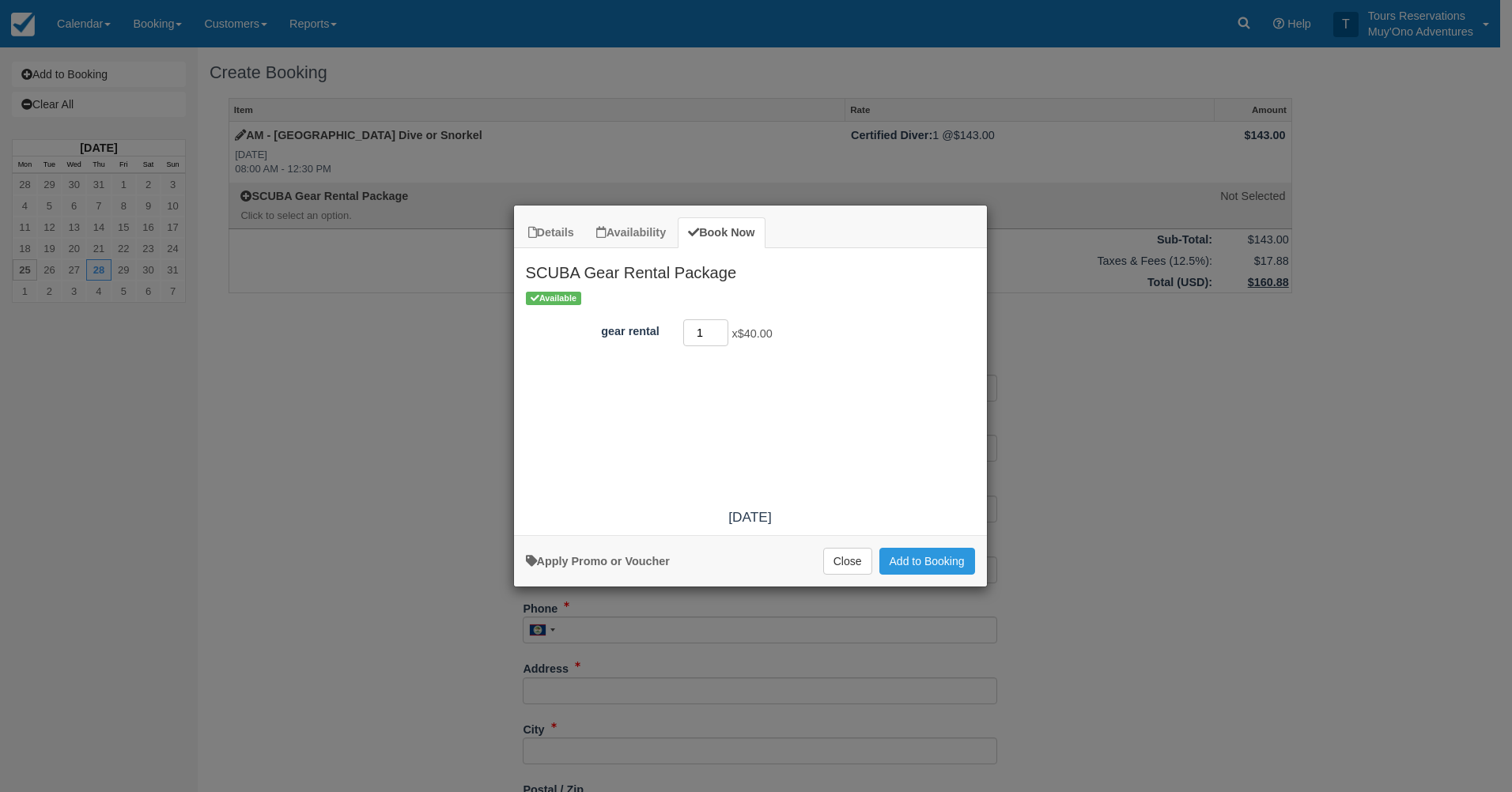
type input "1"
click at [718, 327] on input "1" at bounding box center [706, 333] width 46 height 27
click at [937, 568] on button "Add to Booking" at bounding box center [927, 561] width 96 height 27
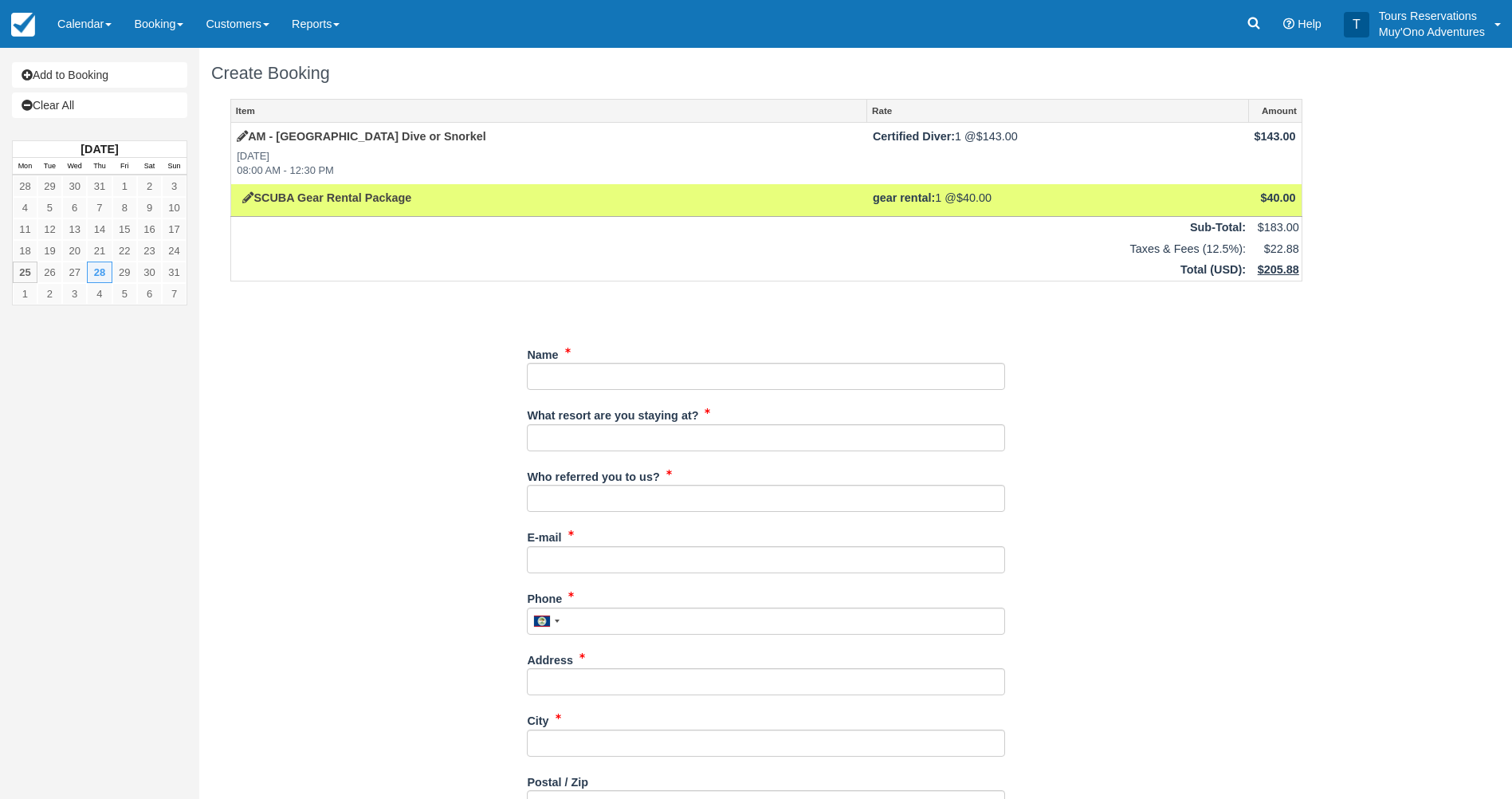
click at [1171, 462] on div "Item Rate Amount AM - [GEOGRAPHIC_DATA] Dive or Snorkel [DATE] 08:00 AM - 12:30…" at bounding box center [766, 692] width 1111 height 1187
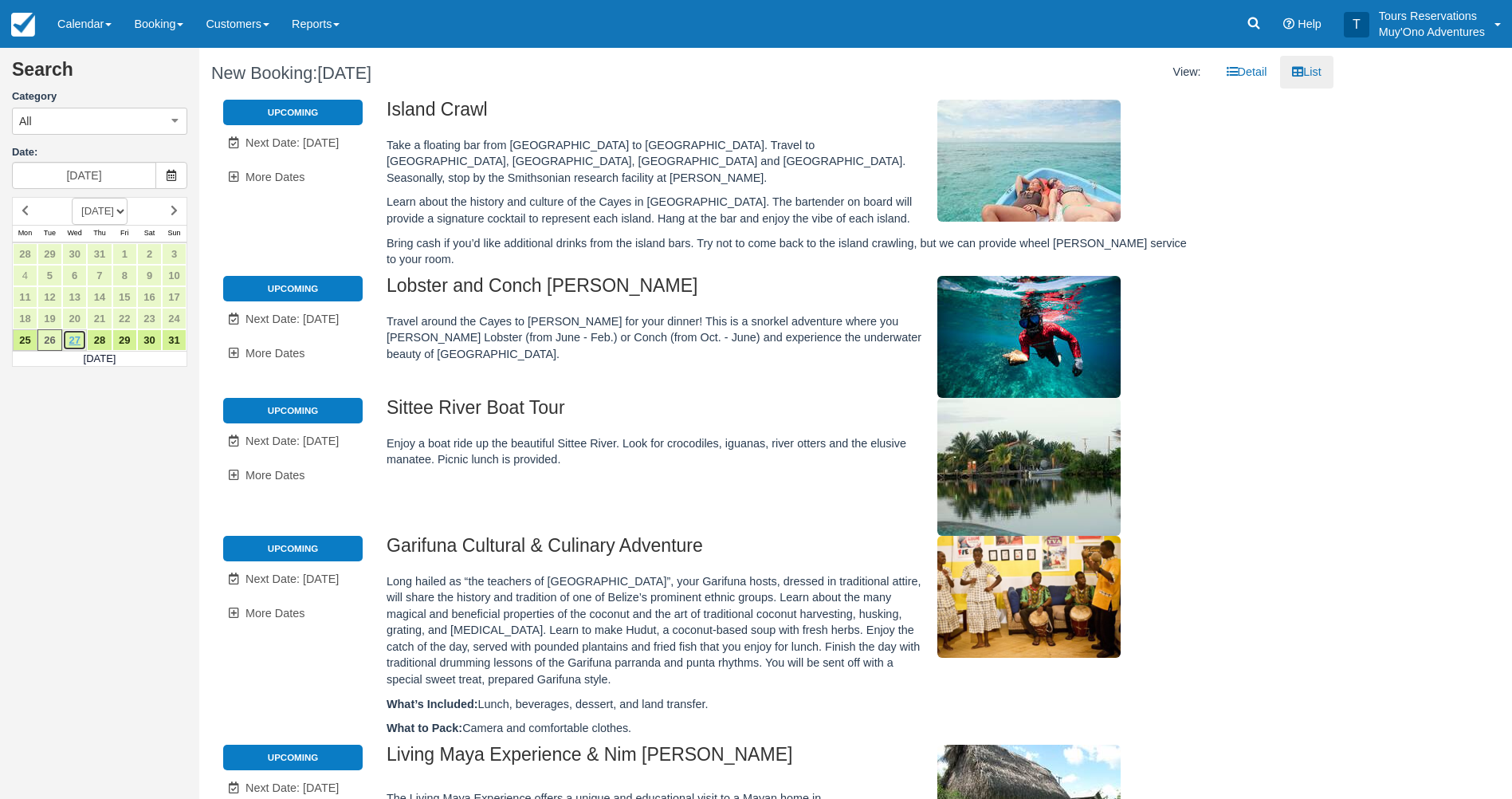
click at [77, 341] on link "27" at bounding box center [74, 341] width 24 height 22
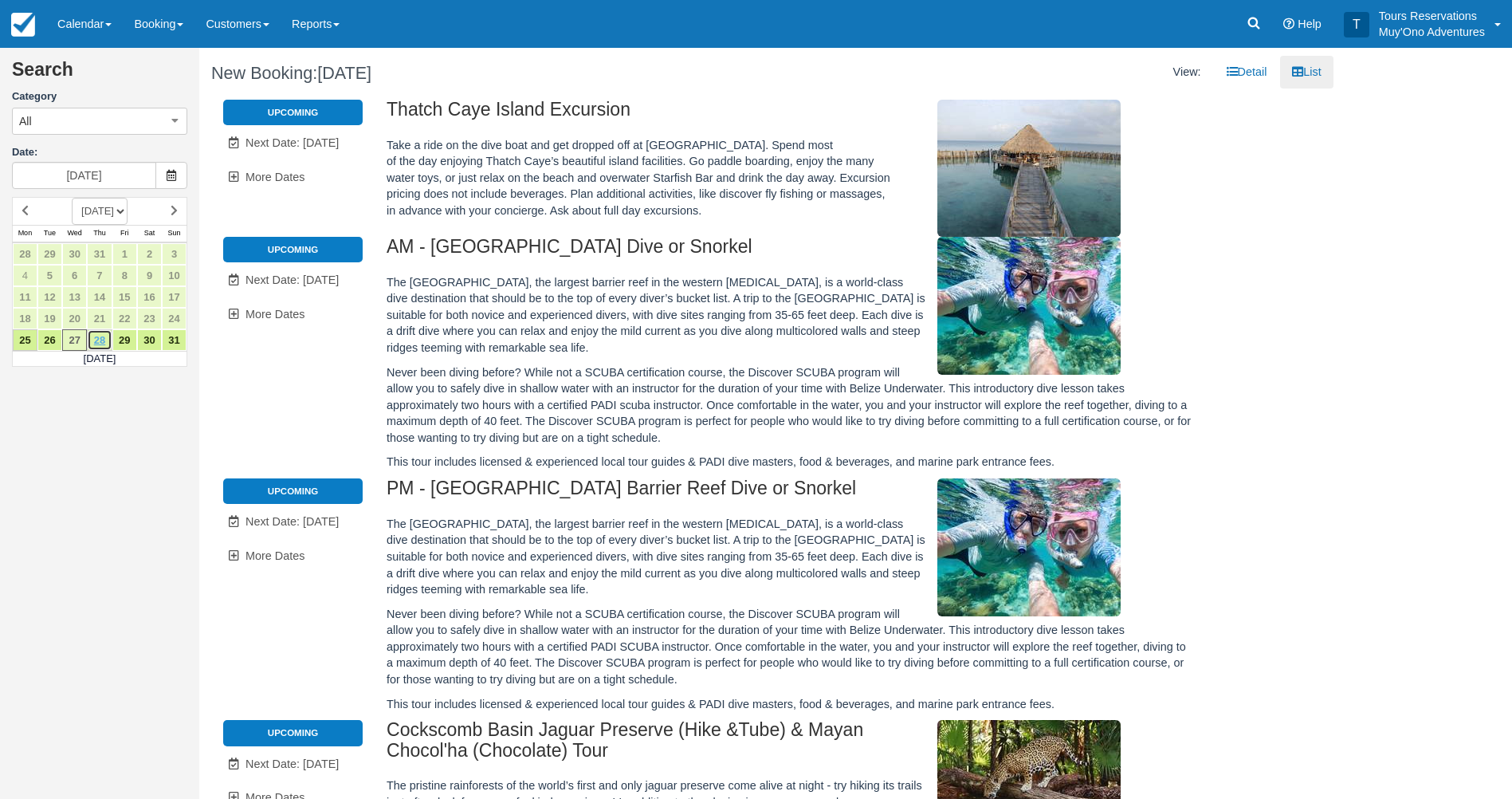
click at [100, 342] on link "28" at bounding box center [98, 341] width 24 height 22
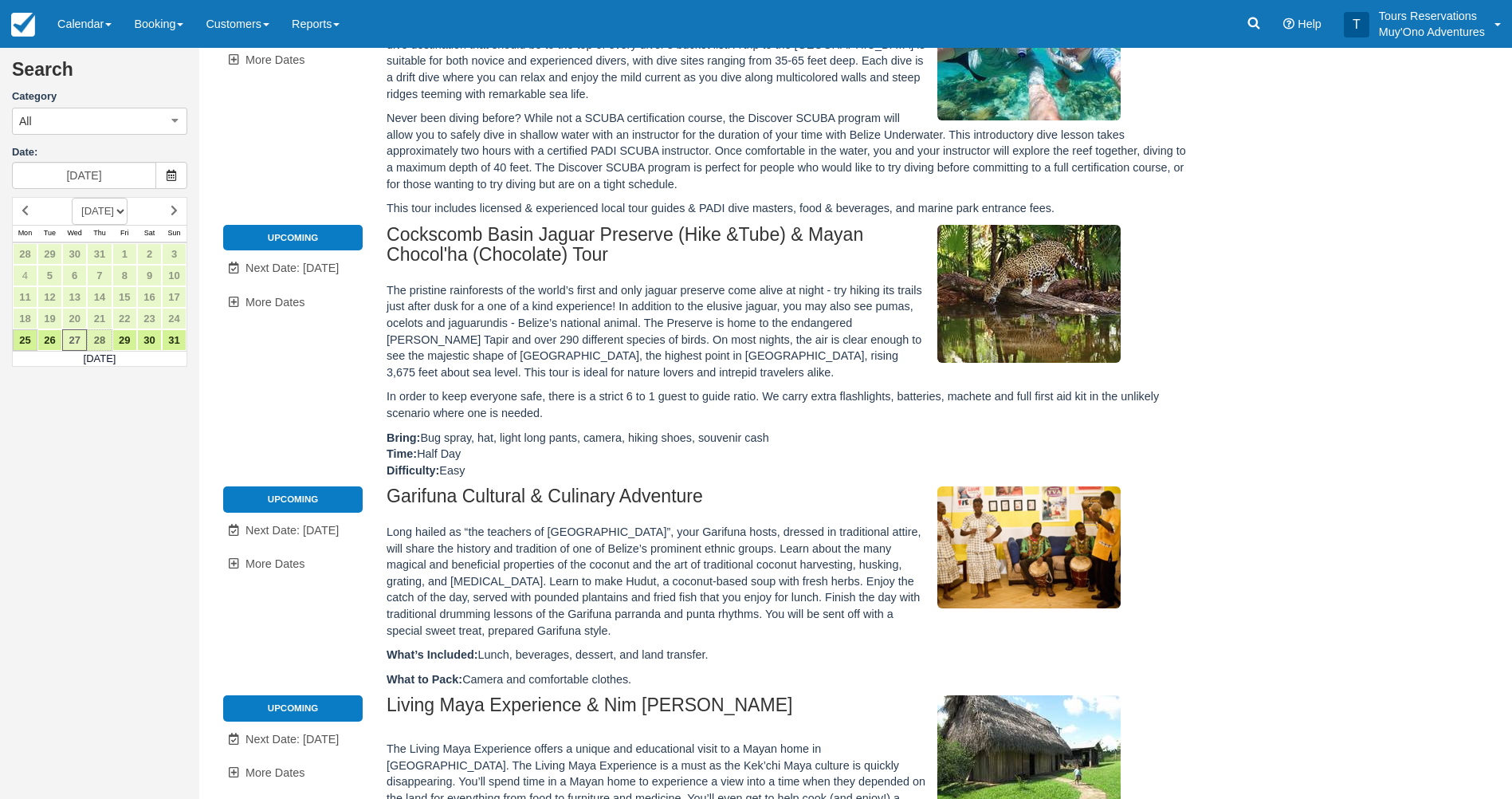
type input "08/28/25"
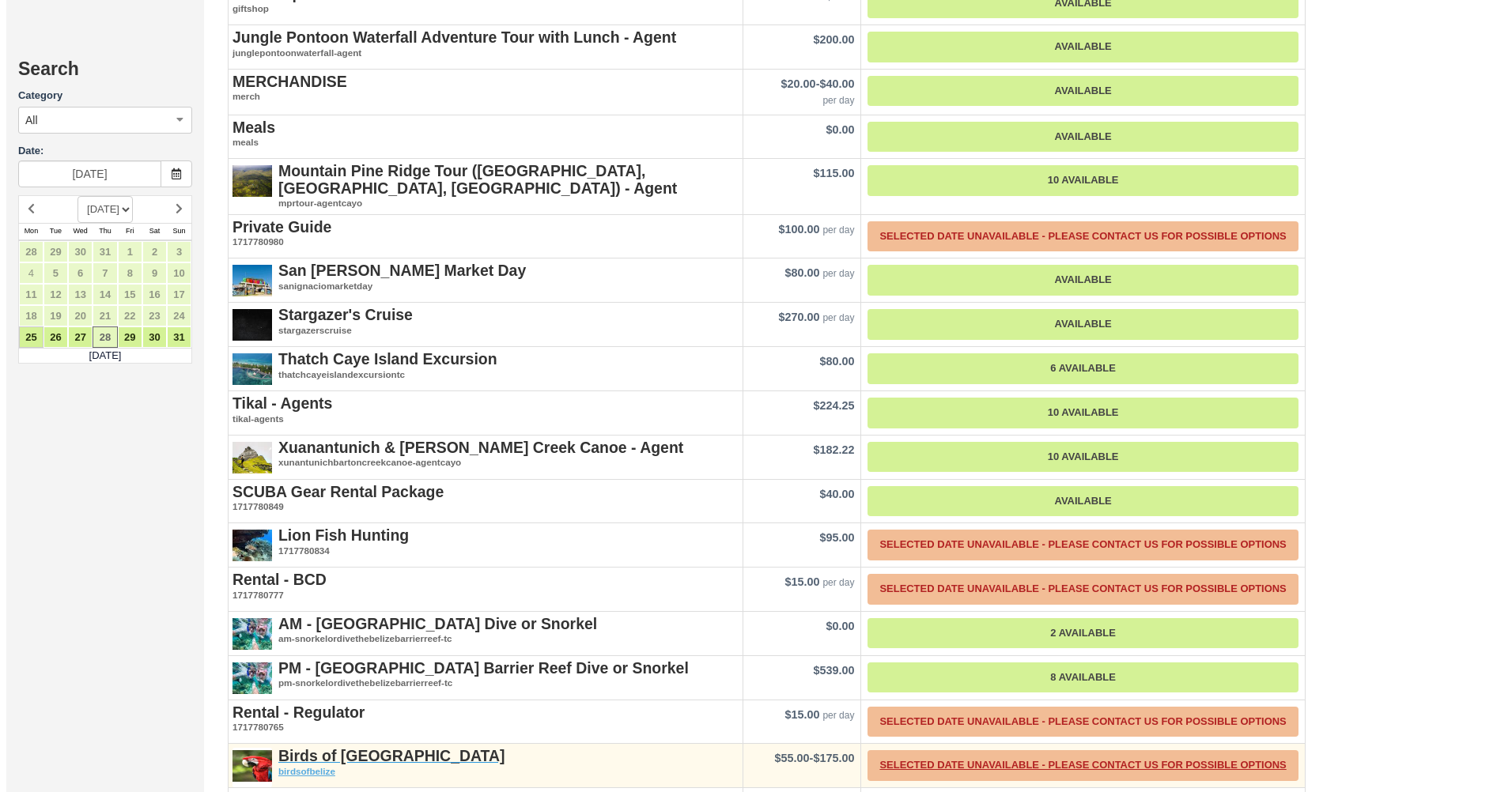
scroll to position [1987, 0]
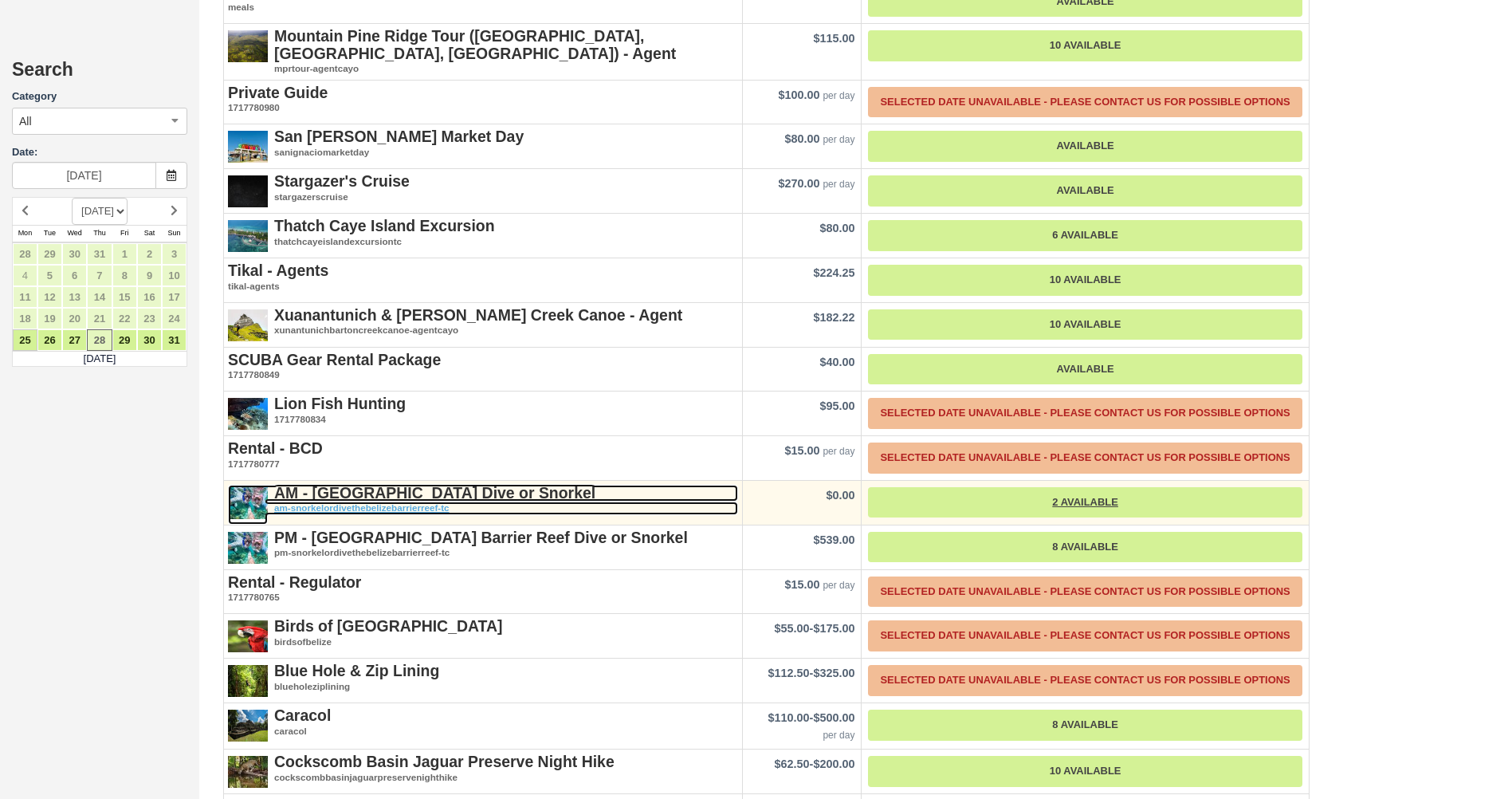
click at [388, 501] on em "am-snorkelordivethebelizebarrierreef-tc" at bounding box center [483, 508] width 510 height 13
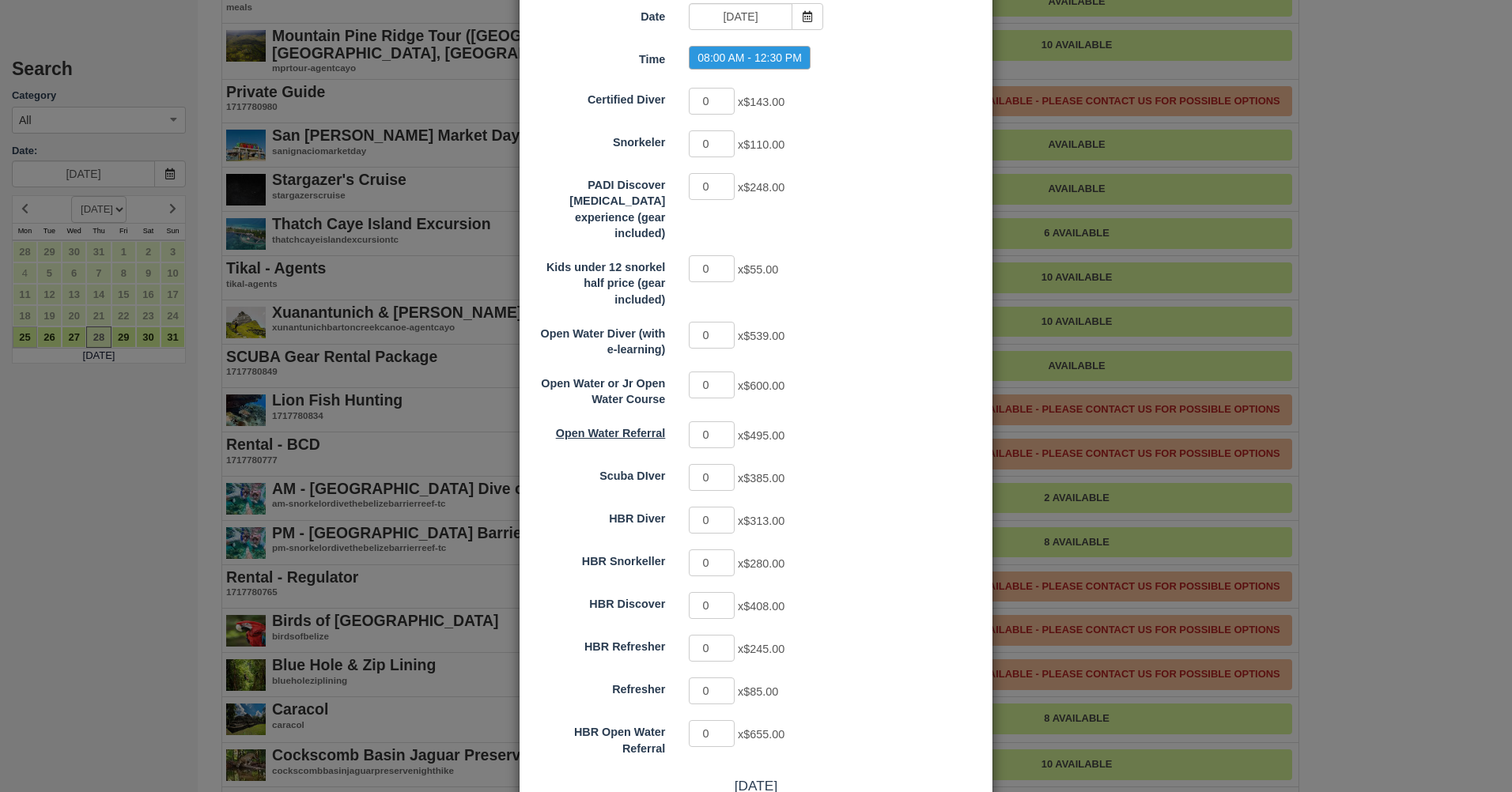
scroll to position [158, 0]
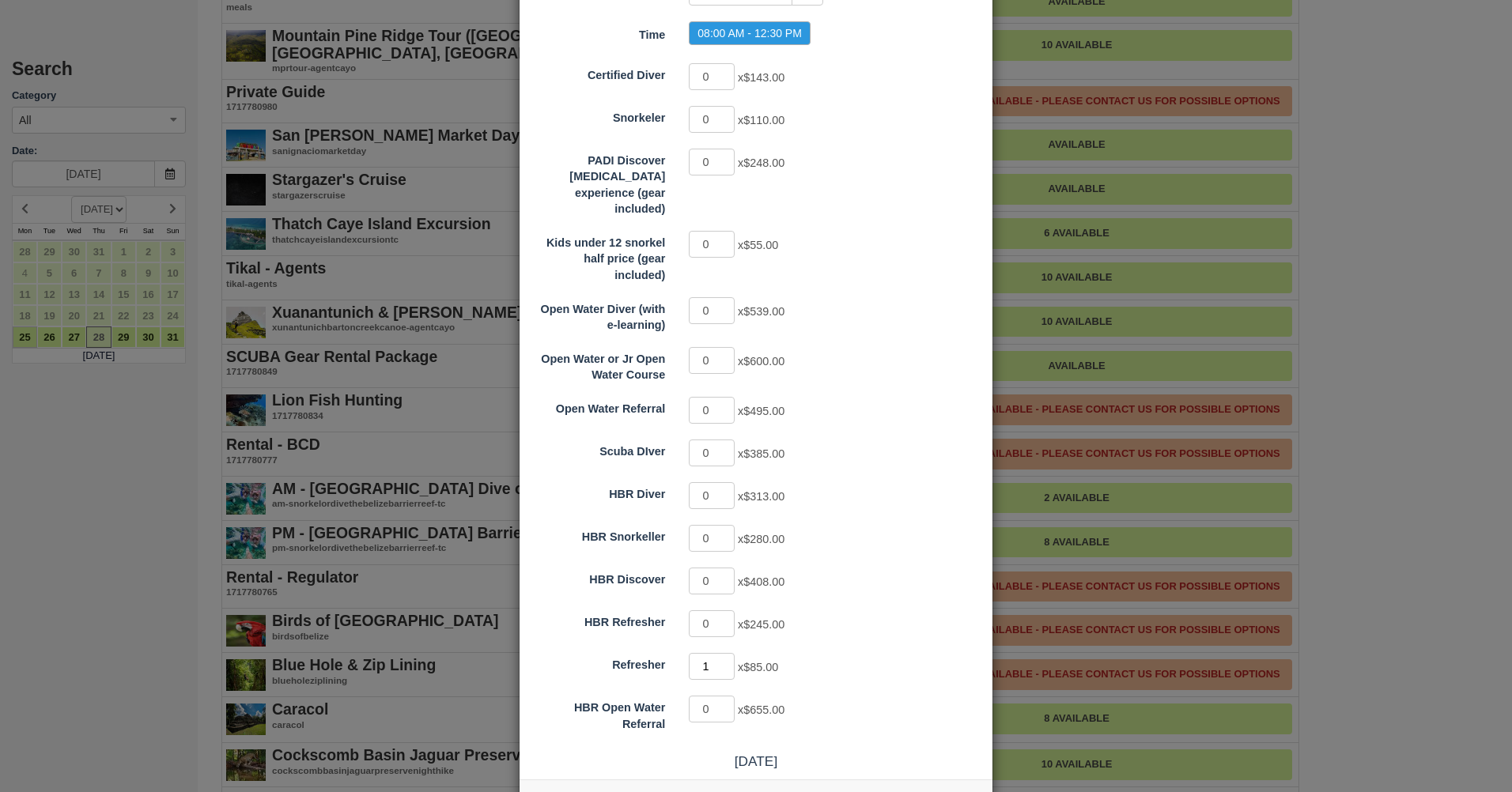
type input "1"
click at [723, 653] on input "1" at bounding box center [711, 666] width 46 height 27
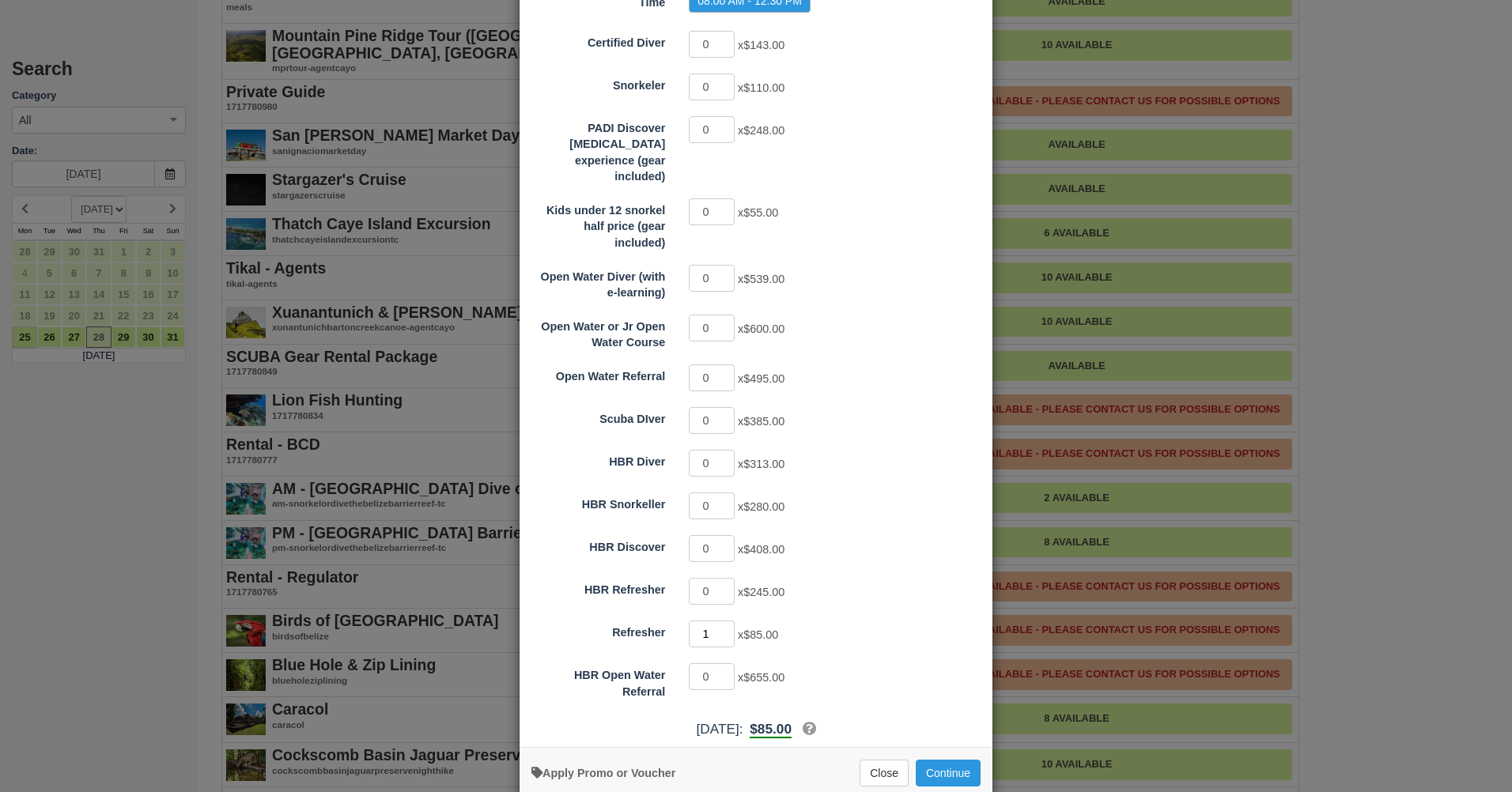
scroll to position [205, 0]
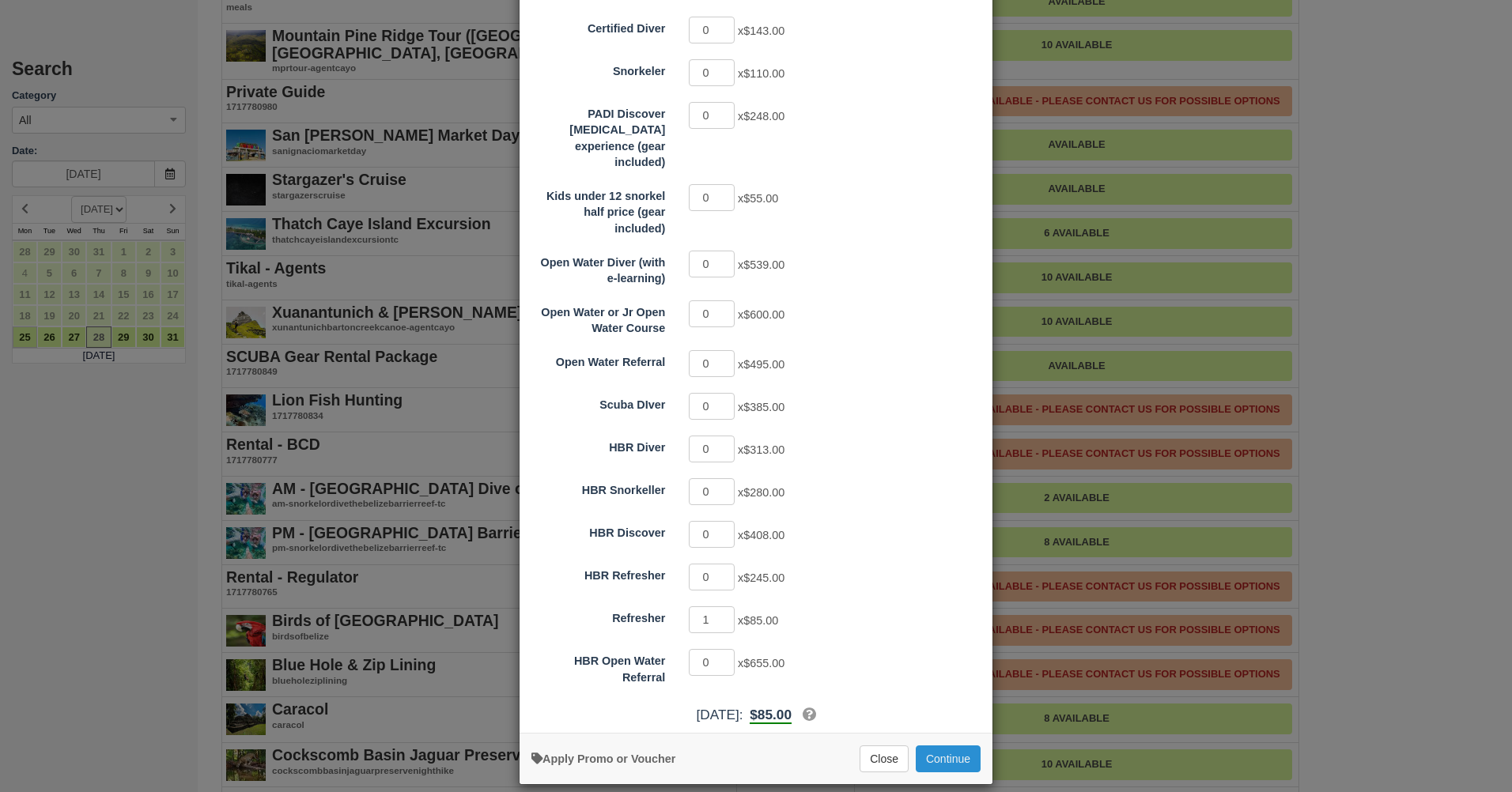
click at [938, 745] on button "Continue" at bounding box center [948, 759] width 65 height 27
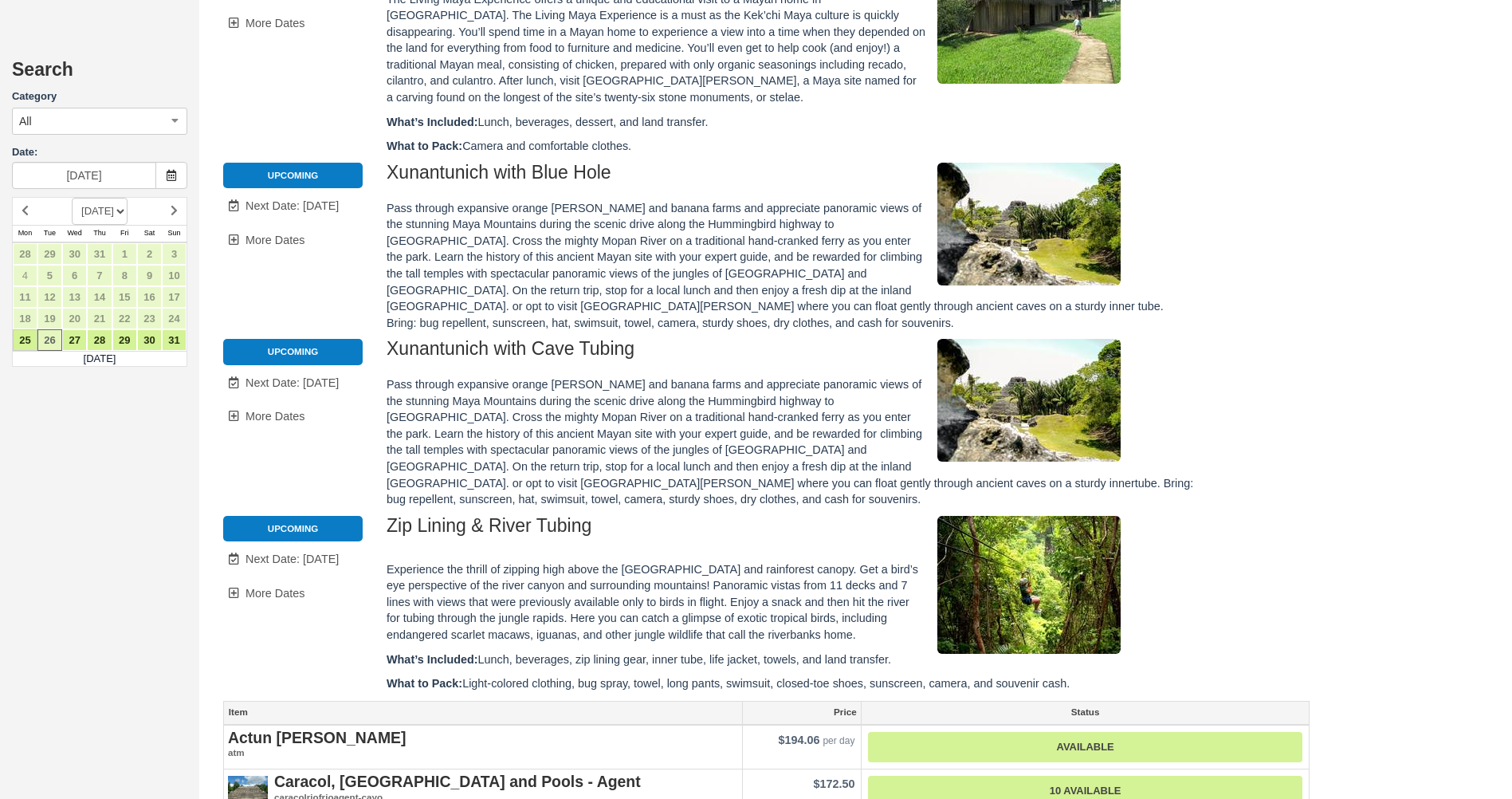
scroll to position [957, 0]
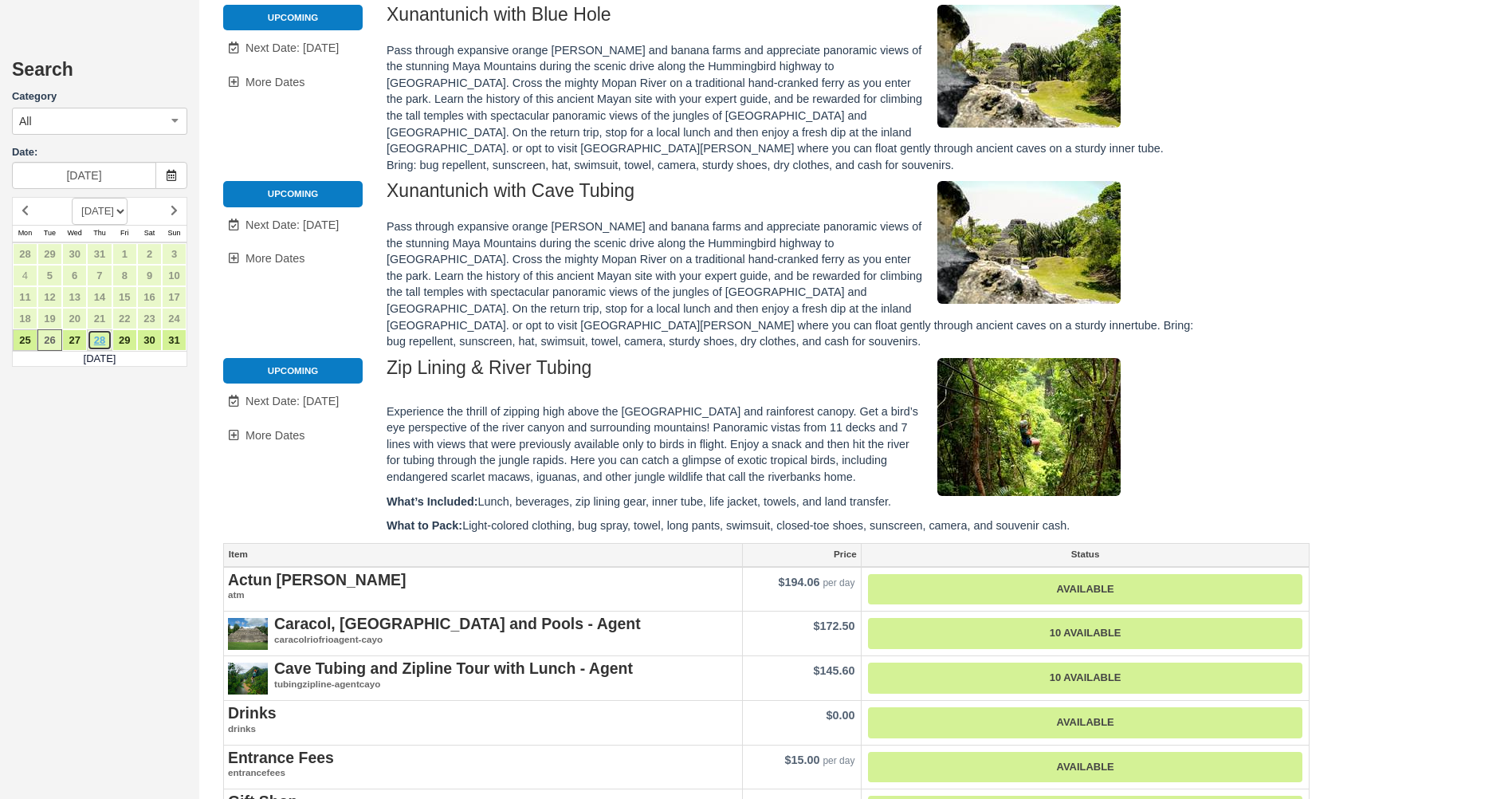
click at [100, 338] on link "28" at bounding box center [98, 341] width 24 height 22
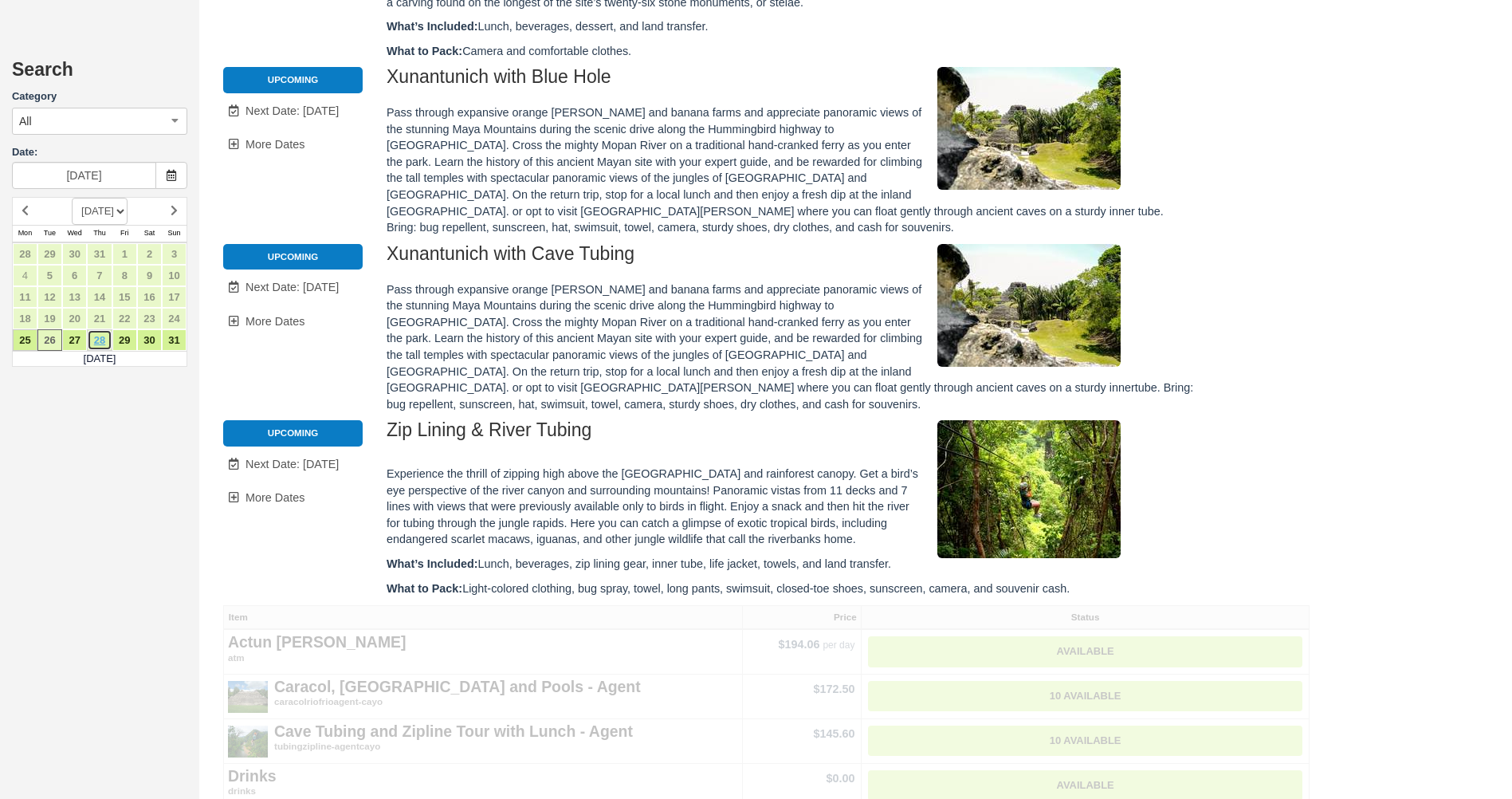
scroll to position [0, 0]
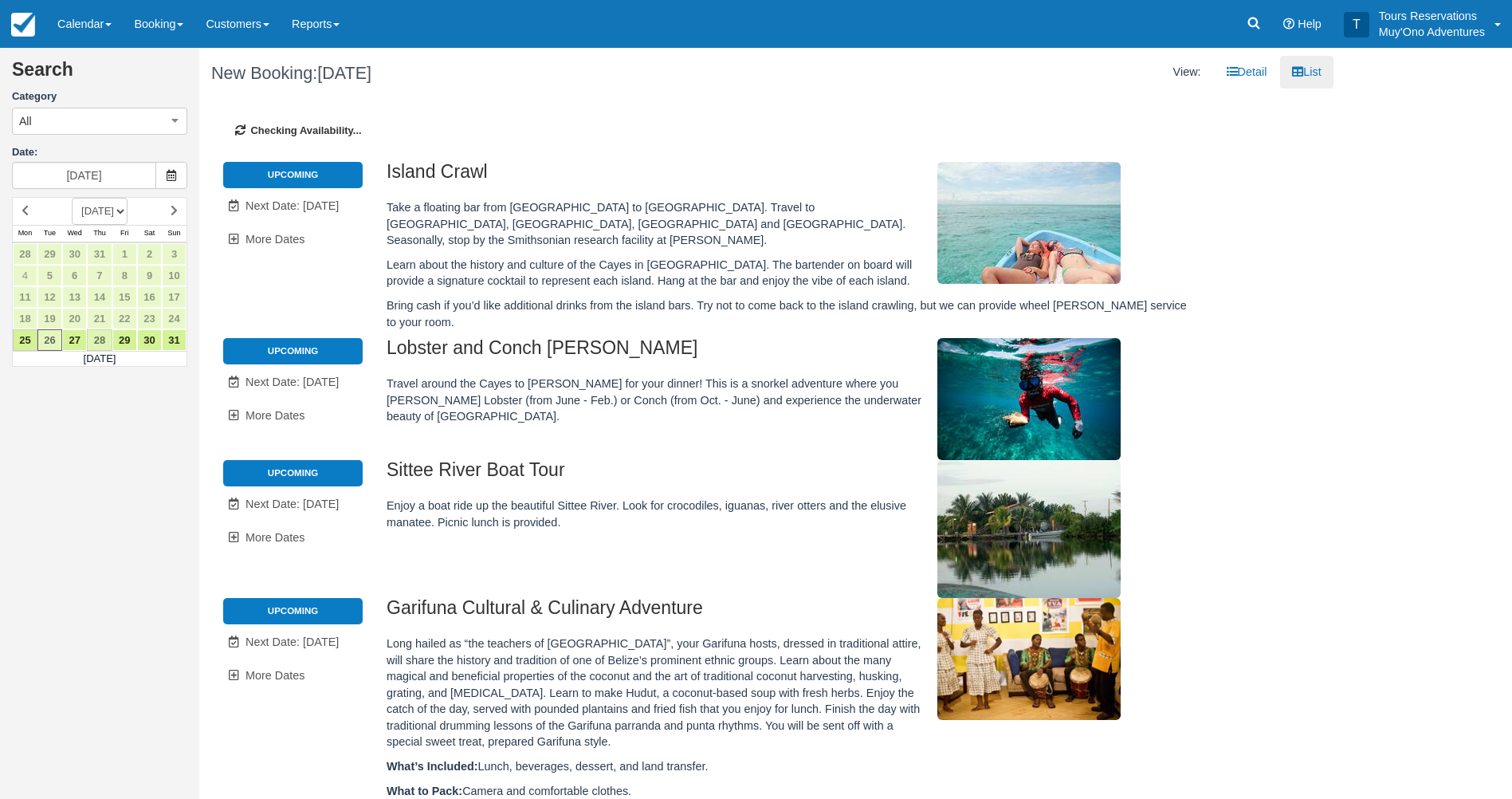
type input "08/28/25"
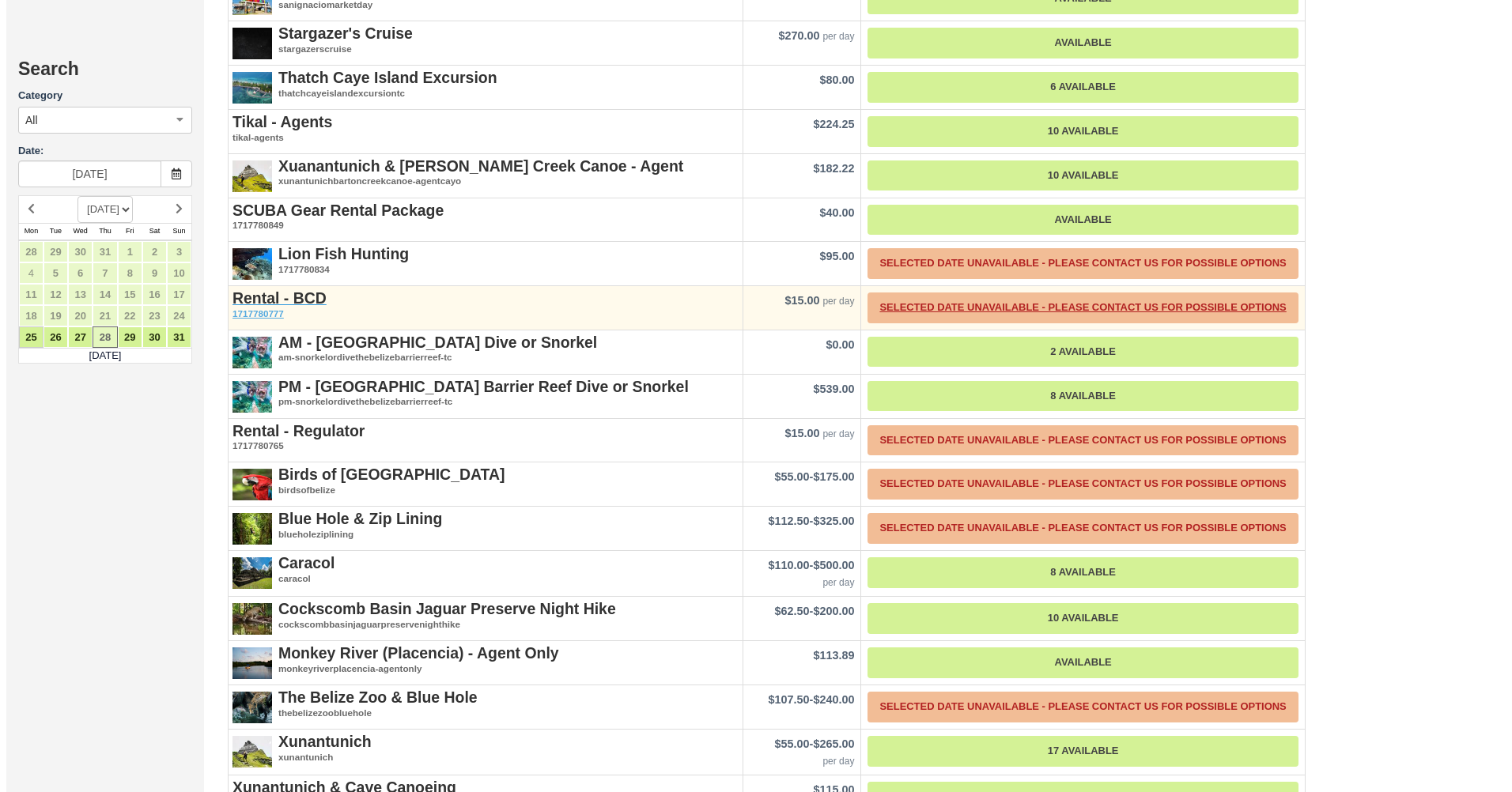
scroll to position [2134, 0]
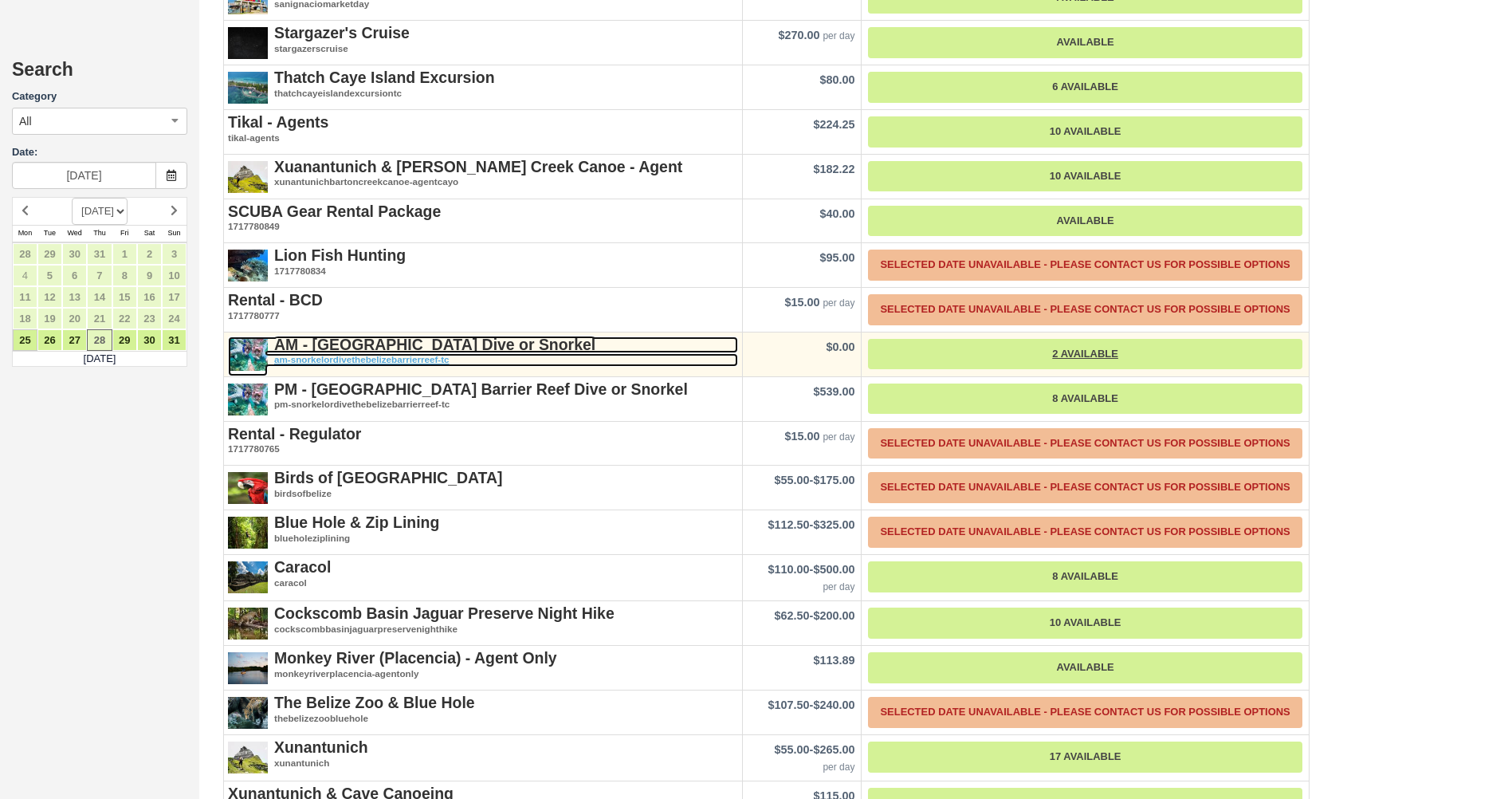
click at [438, 336] on strong "AM - [GEOGRAPHIC_DATA] Dive or Snorkel" at bounding box center [435, 344] width 321 height 18
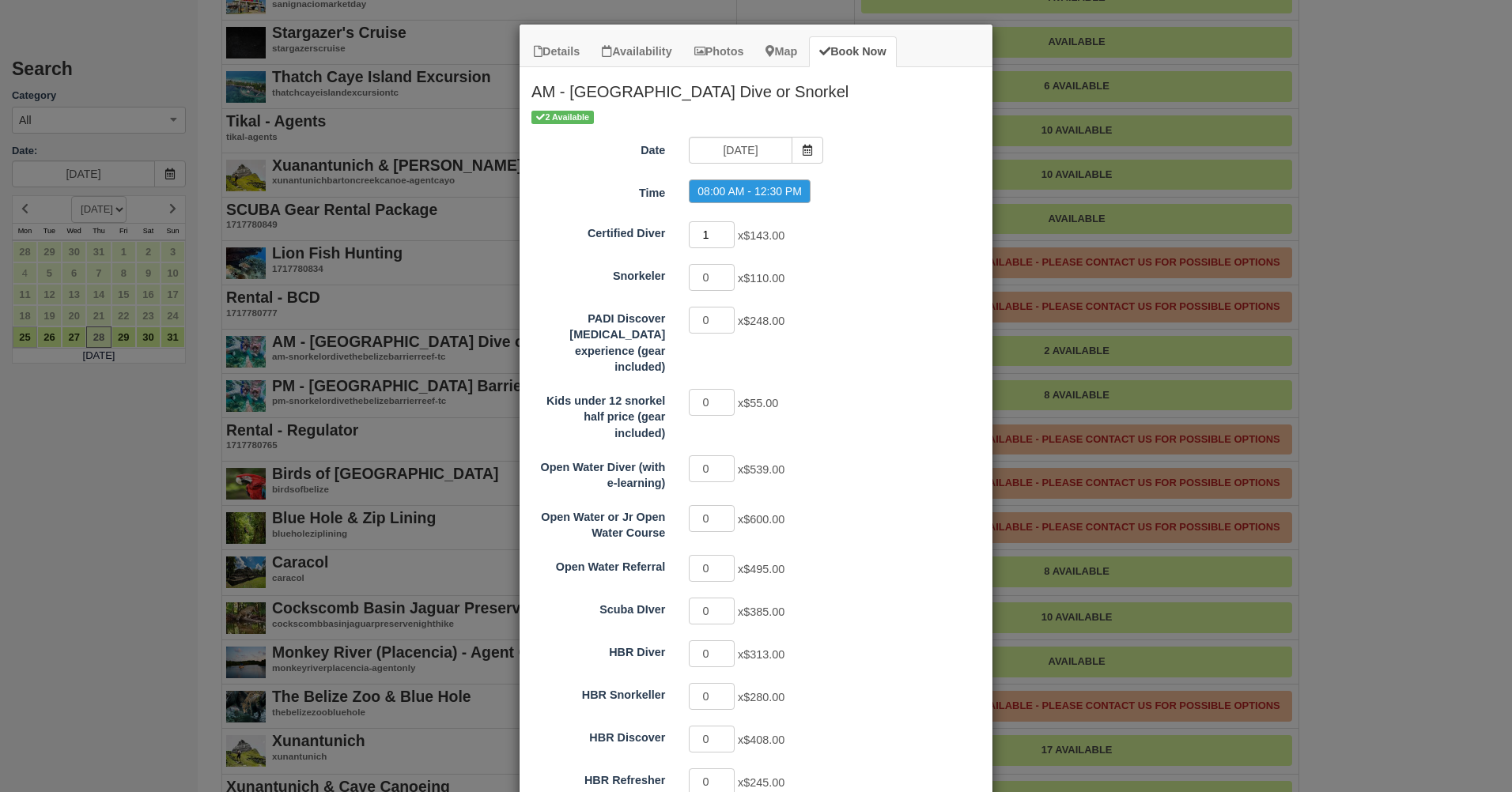
type input "1"
click at [719, 232] on input "1" at bounding box center [711, 234] width 46 height 27
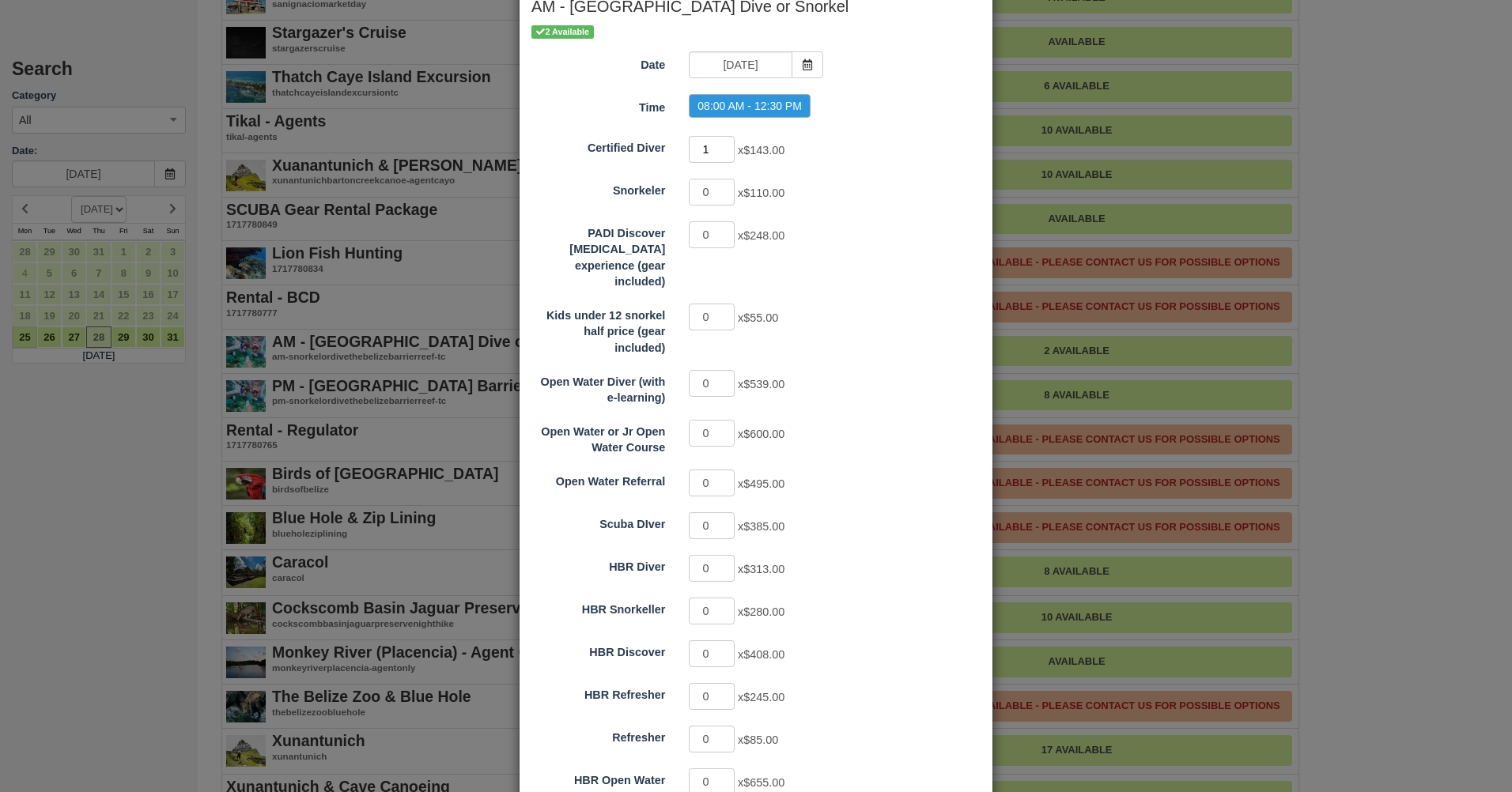
scroll to position [205, 0]
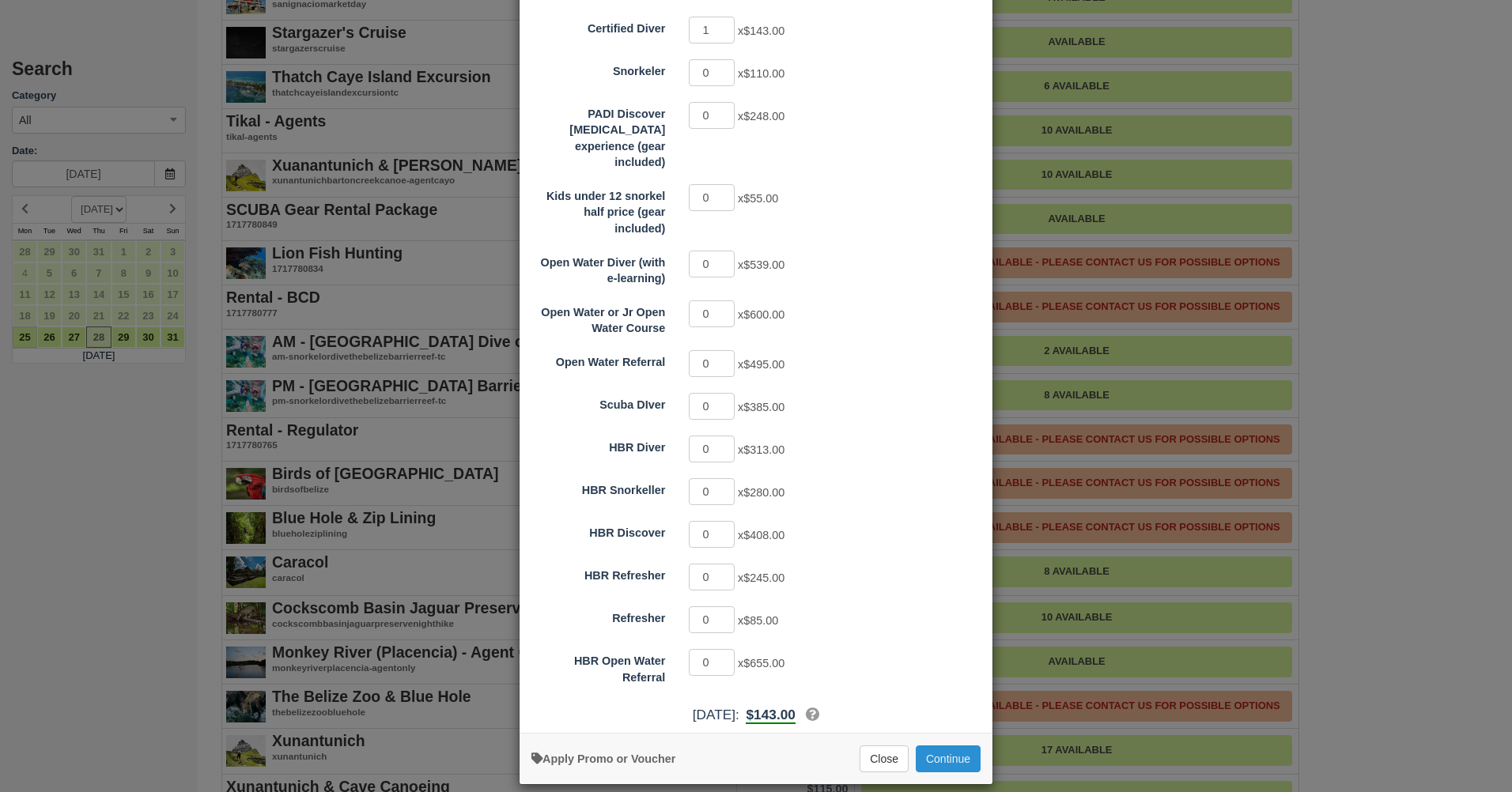
click at [945, 748] on button "Continue" at bounding box center [948, 759] width 65 height 27
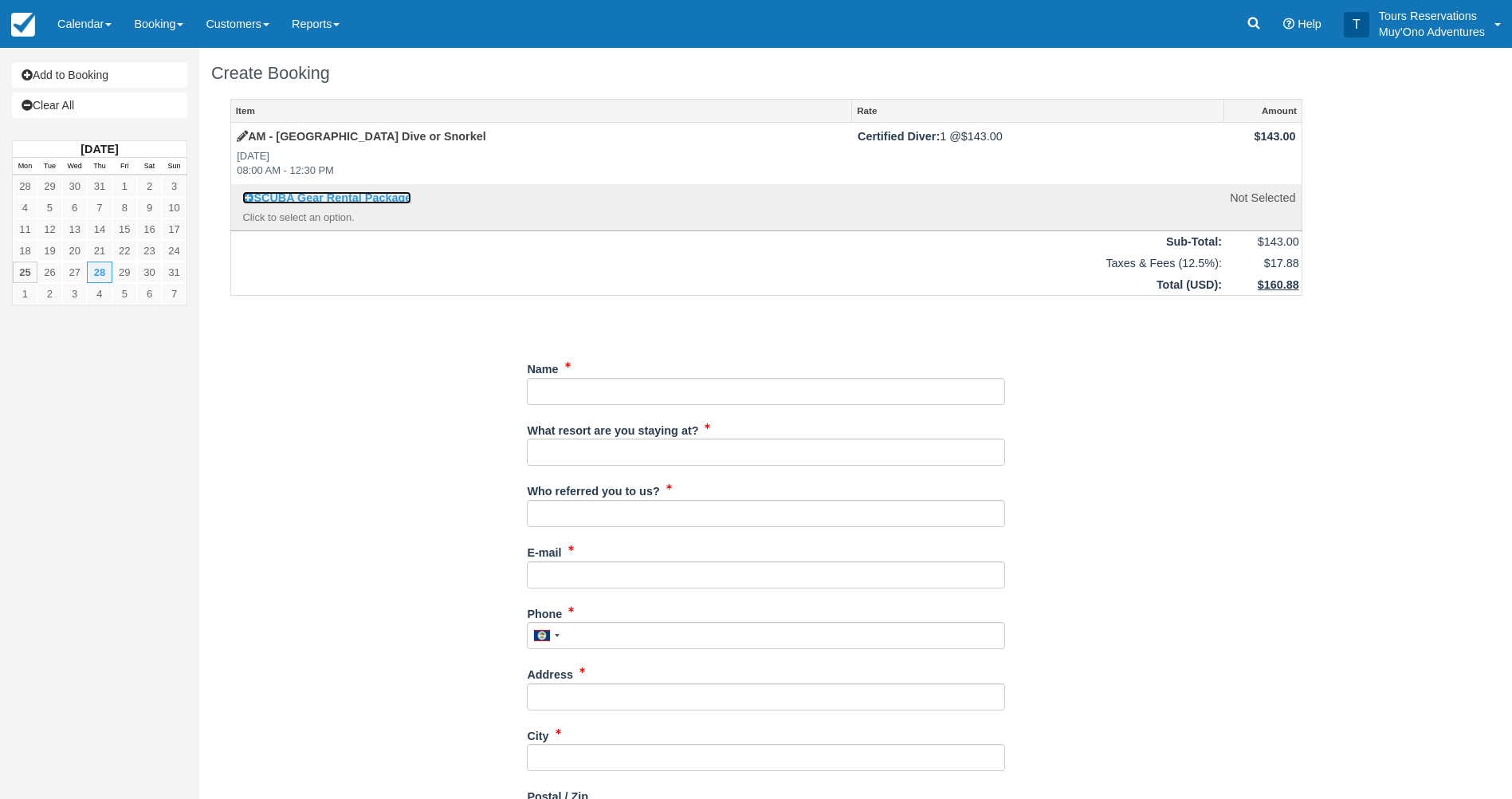
click at [258, 194] on link "SCUBA Gear Rental Package" at bounding box center [326, 198] width 169 height 13
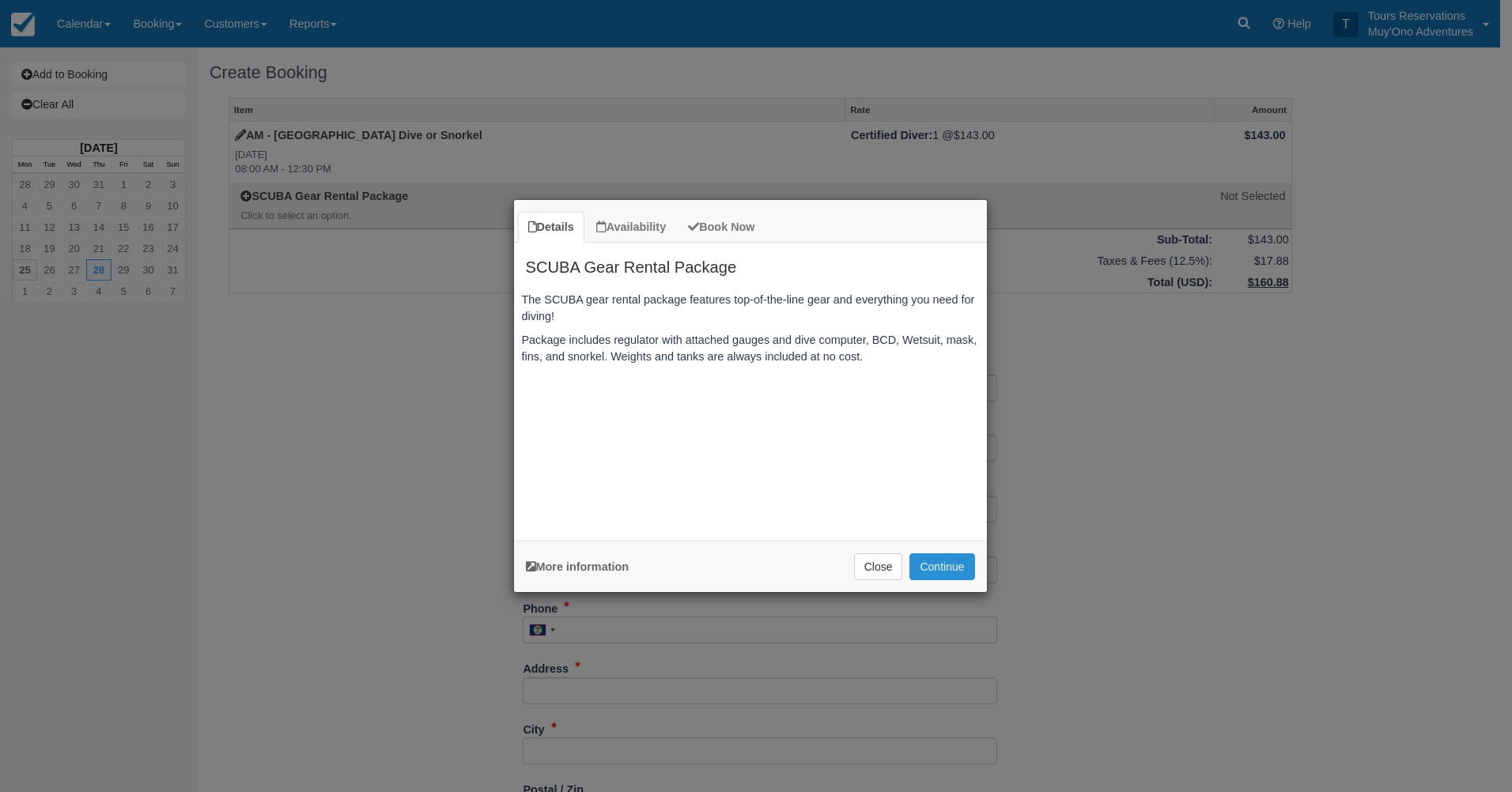
click at [976, 568] on div "More information Apply Promo or Voucher Close Continue Searching..." at bounding box center [750, 566] width 473 height 52
click at [965, 572] on button "Continue" at bounding box center [942, 567] width 65 height 27
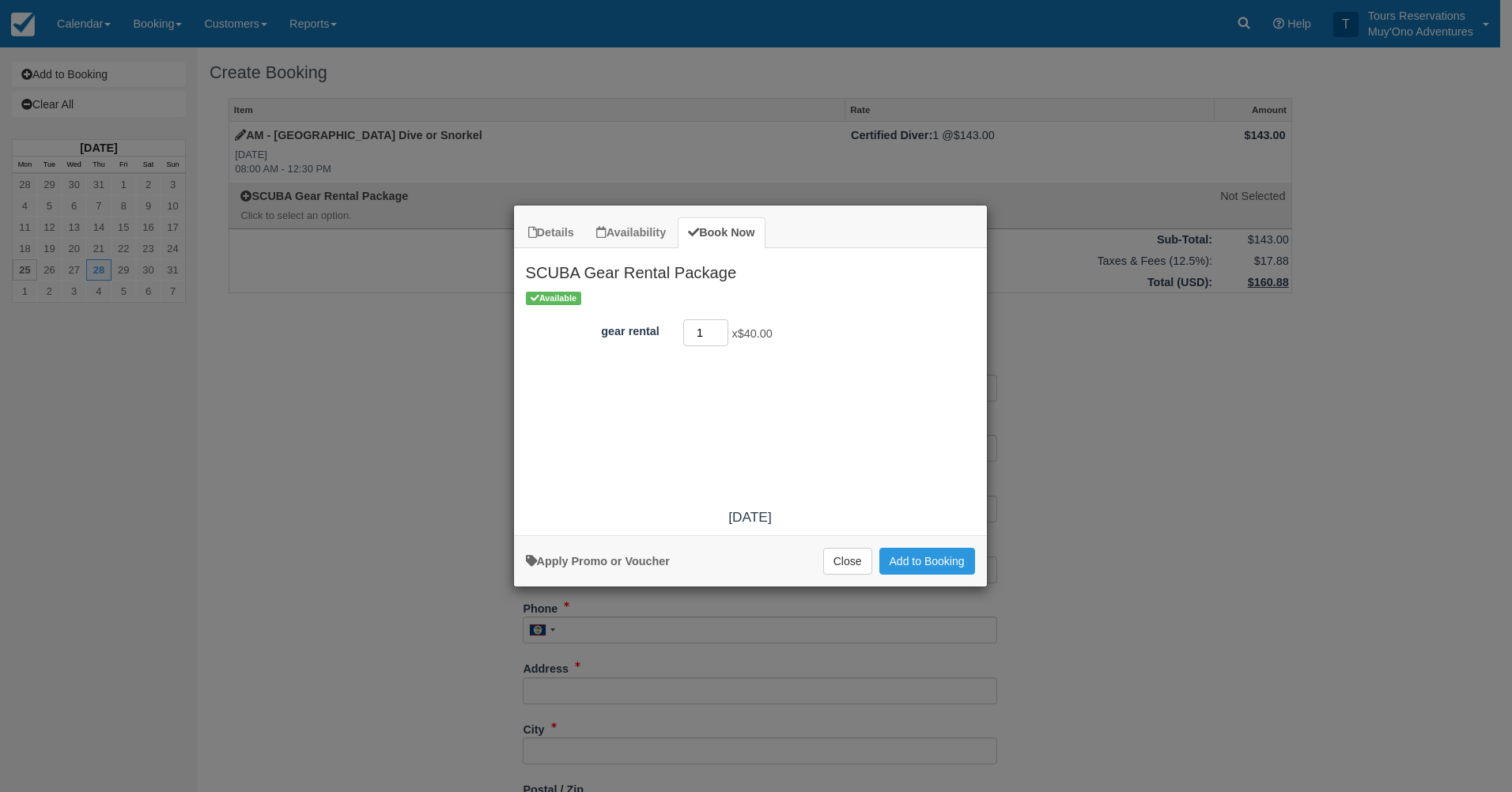
type input "1"
click at [723, 328] on input "1" at bounding box center [706, 333] width 46 height 27
click at [913, 548] on button "Add to Booking" at bounding box center [927, 561] width 96 height 27
